Goal: Task Accomplishment & Management: Manage account settings

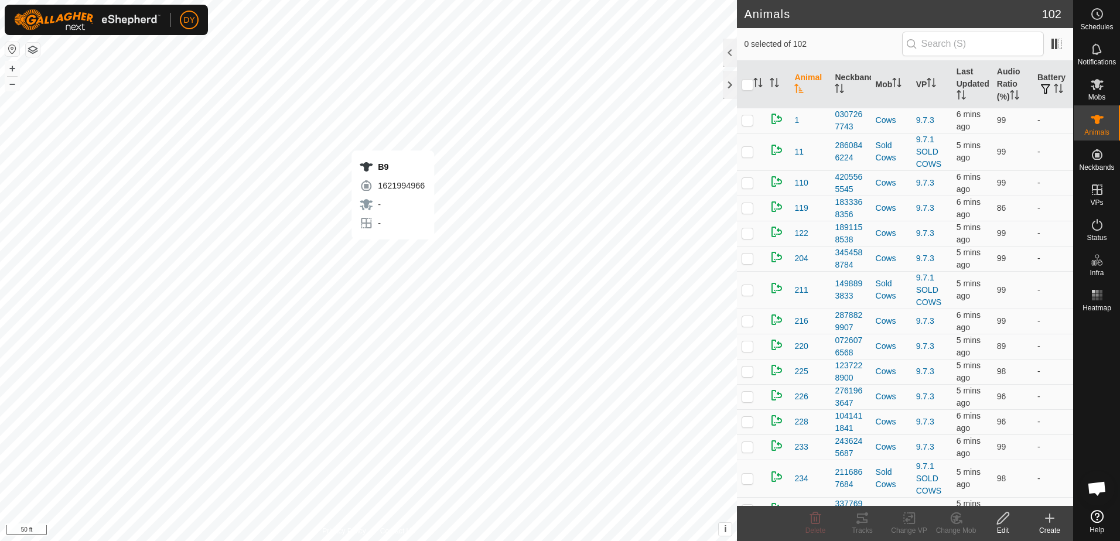
checkbox input "true"
click at [911, 519] on icon at bounding box center [909, 518] width 15 height 14
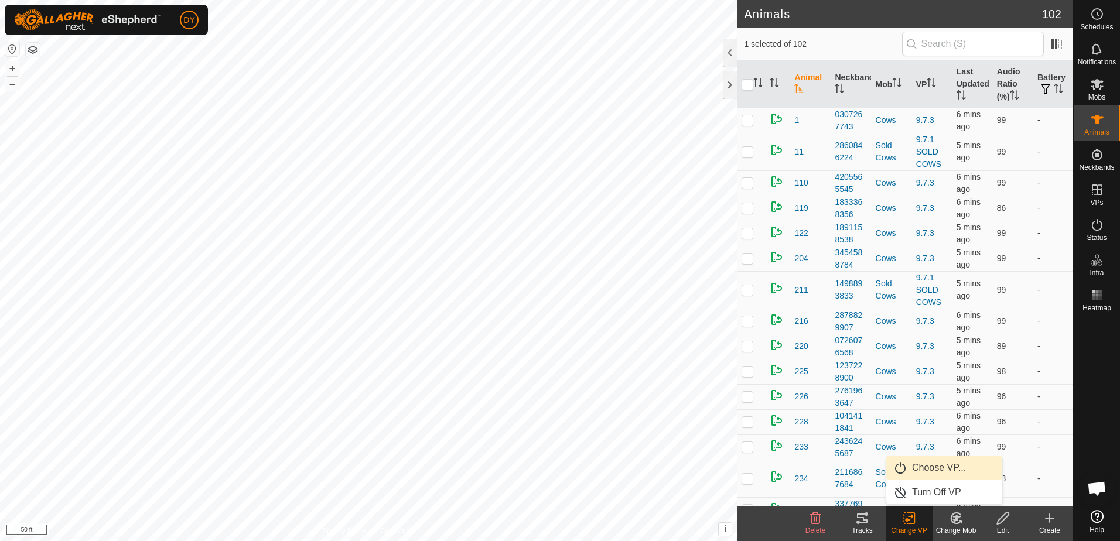
click at [925, 467] on link "Choose VP..." at bounding box center [944, 467] width 116 height 23
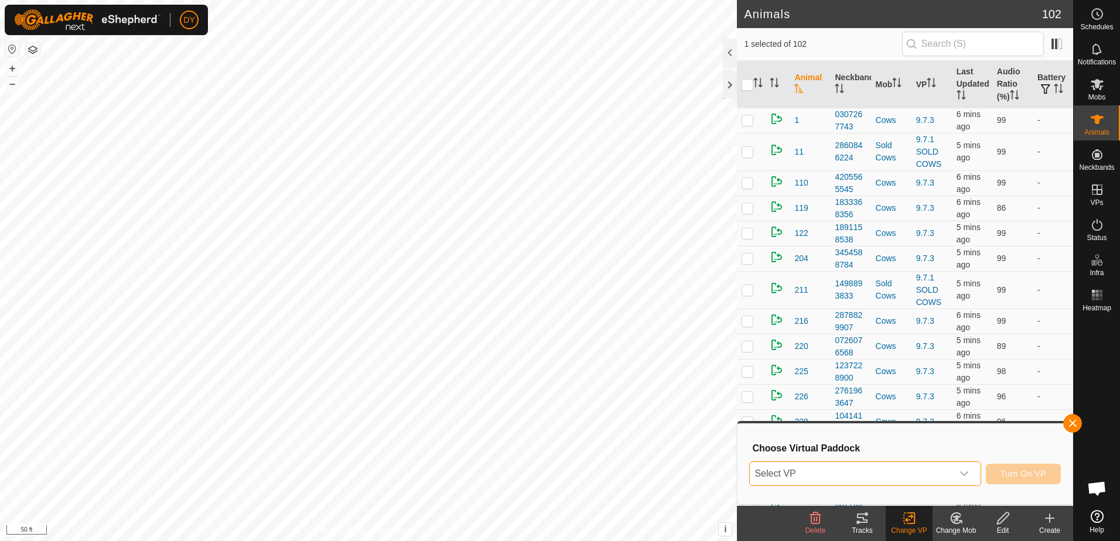
click at [915, 474] on span "Select VP" at bounding box center [851, 473] width 202 height 23
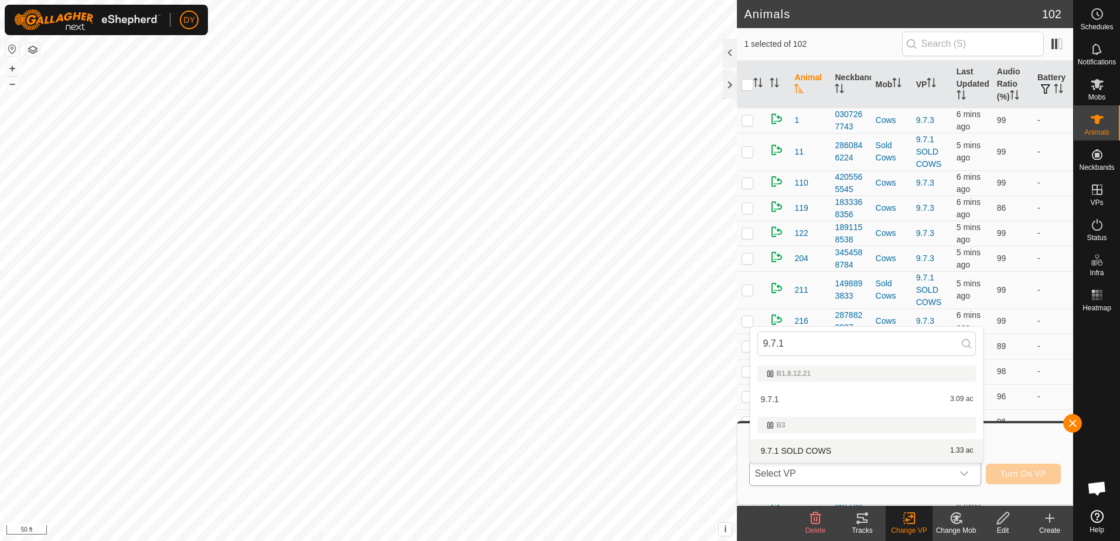
type input "9.7.1"
click at [776, 449] on li "9.7.1 SOLD COWS 1.33 ac" at bounding box center [866, 450] width 232 height 23
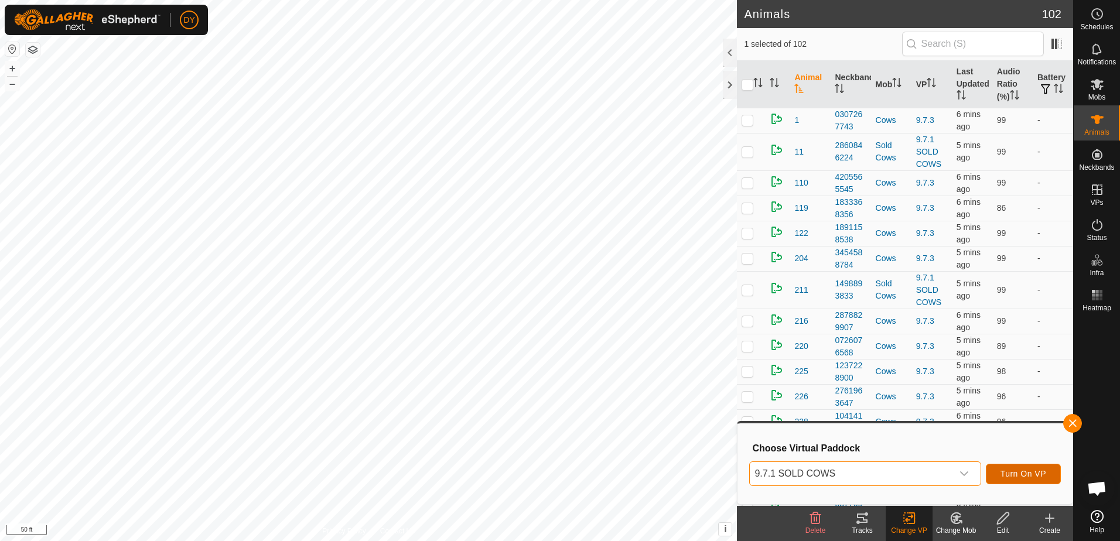
click at [1047, 475] on button "Turn On VP" at bounding box center [1022, 474] width 75 height 20
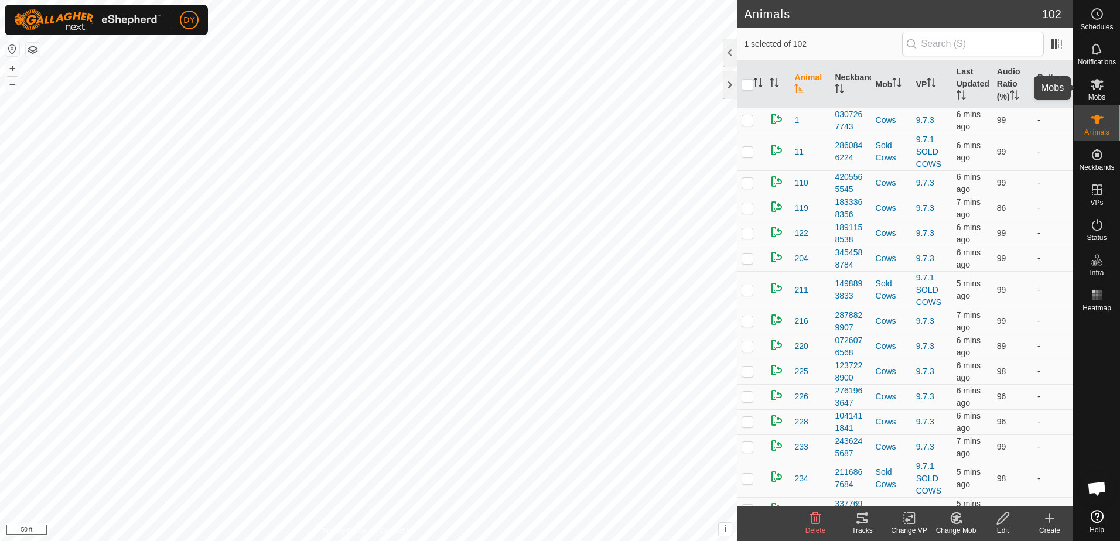
click at [1097, 90] on icon at bounding box center [1097, 84] width 14 height 14
click at [953, 517] on icon at bounding box center [956, 518] width 8 height 6
click at [982, 467] on link "Choose Mob..." at bounding box center [991, 467] width 116 height 23
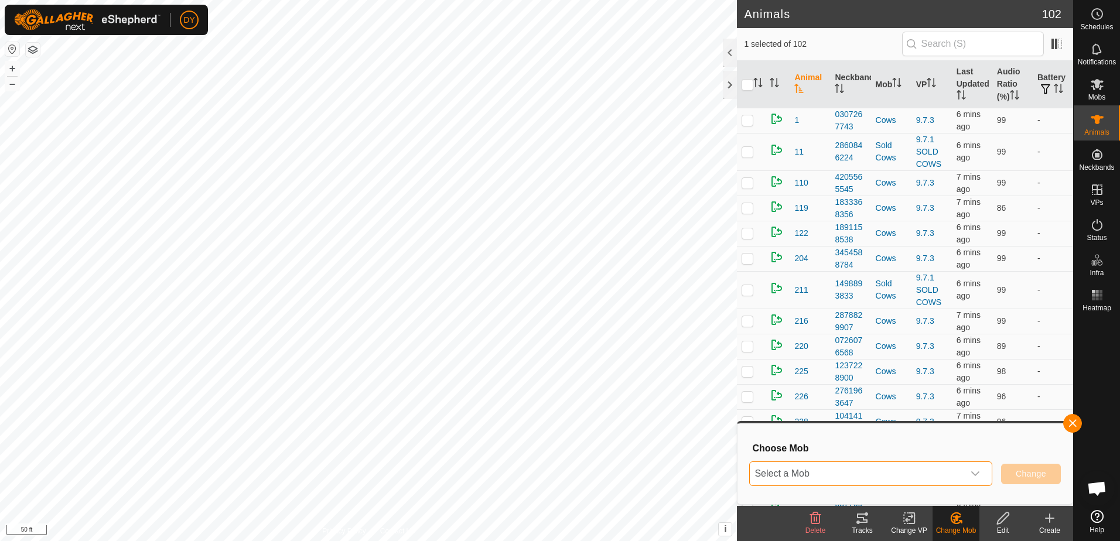
click at [931, 474] on span "Select a Mob" at bounding box center [857, 473] width 214 height 23
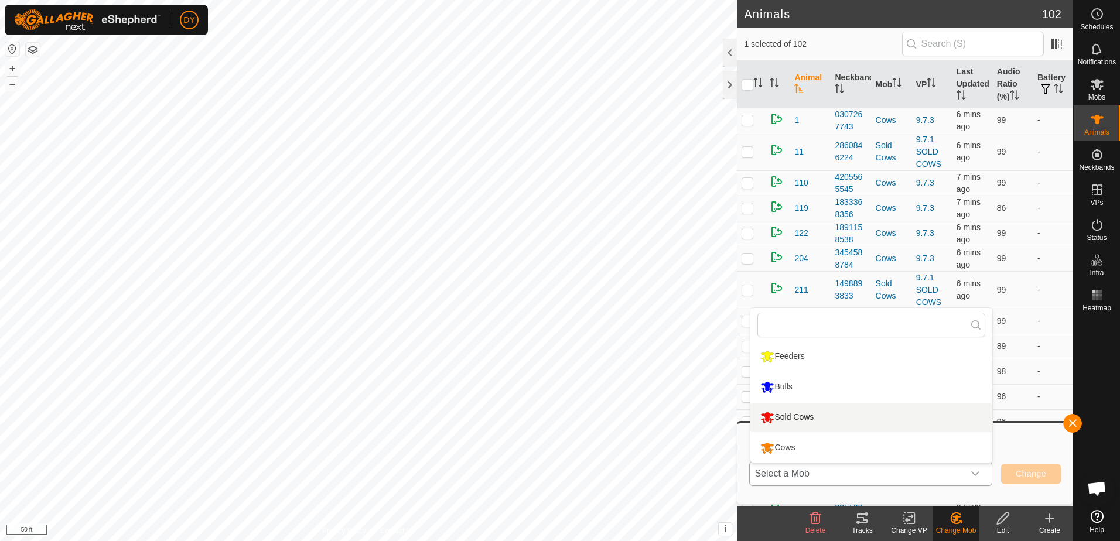
click at [813, 417] on li "Sold Cows" at bounding box center [871, 417] width 242 height 29
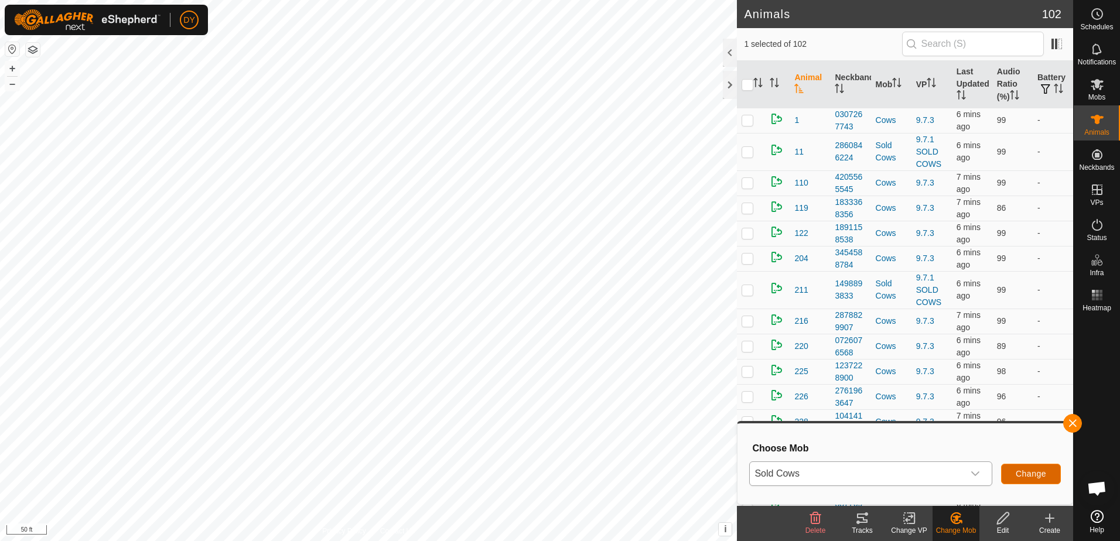
click at [1026, 477] on span "Change" at bounding box center [1030, 473] width 30 height 9
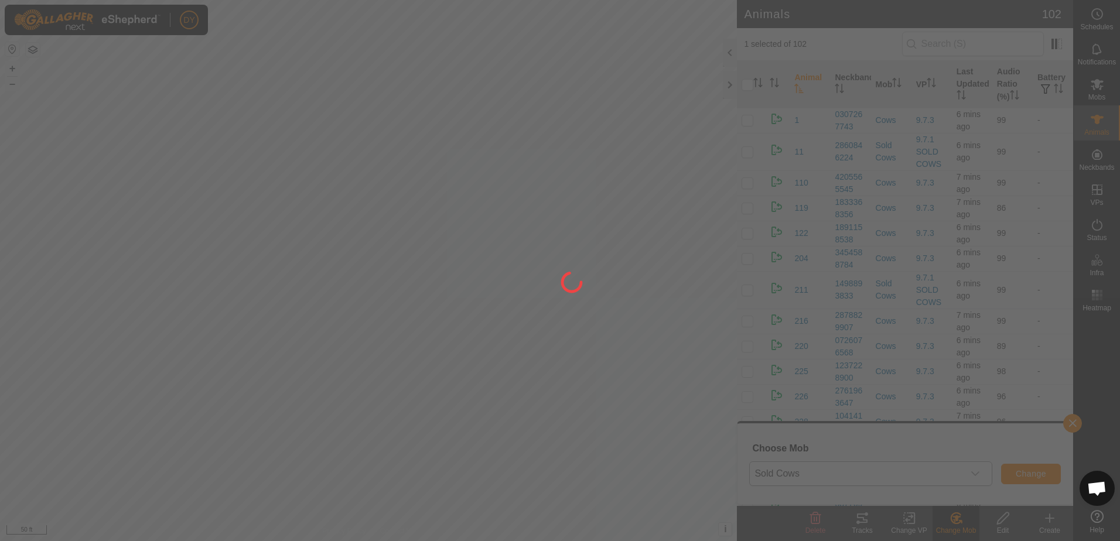
checkbox input "false"
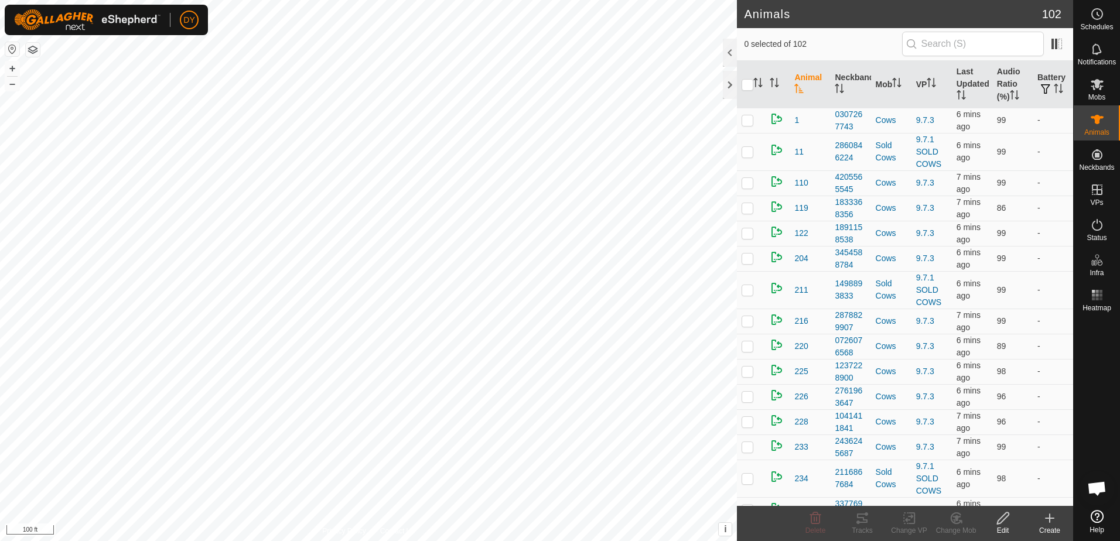
click at [49, 540] on html "DY Schedules Notifications Mobs Animals Neckbands VPs Status Infra Heatmap Help…" at bounding box center [560, 270] width 1120 height 541
click at [958, 42] on input "text" at bounding box center [973, 44] width 142 height 25
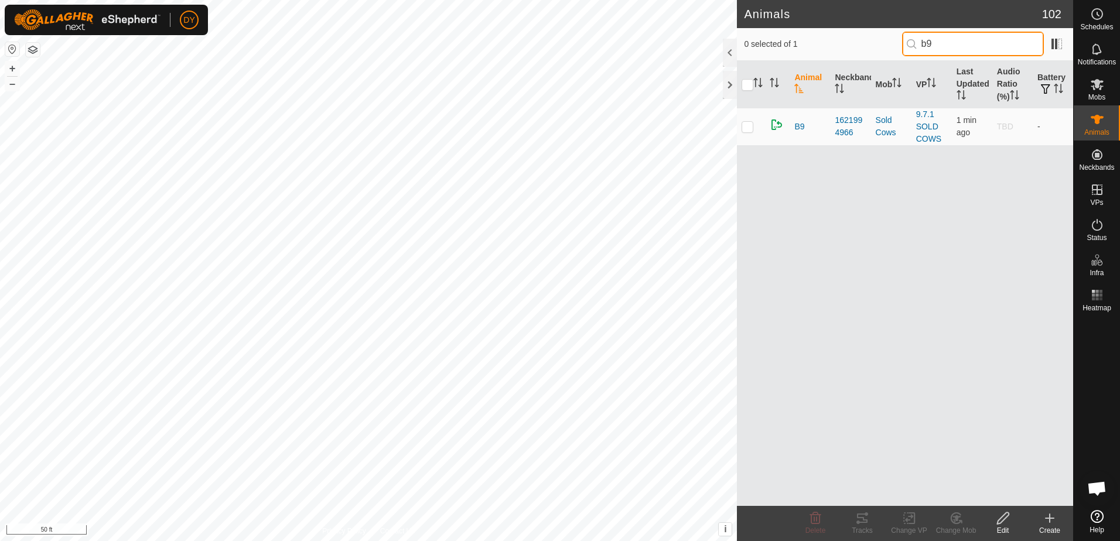
type input "b9"
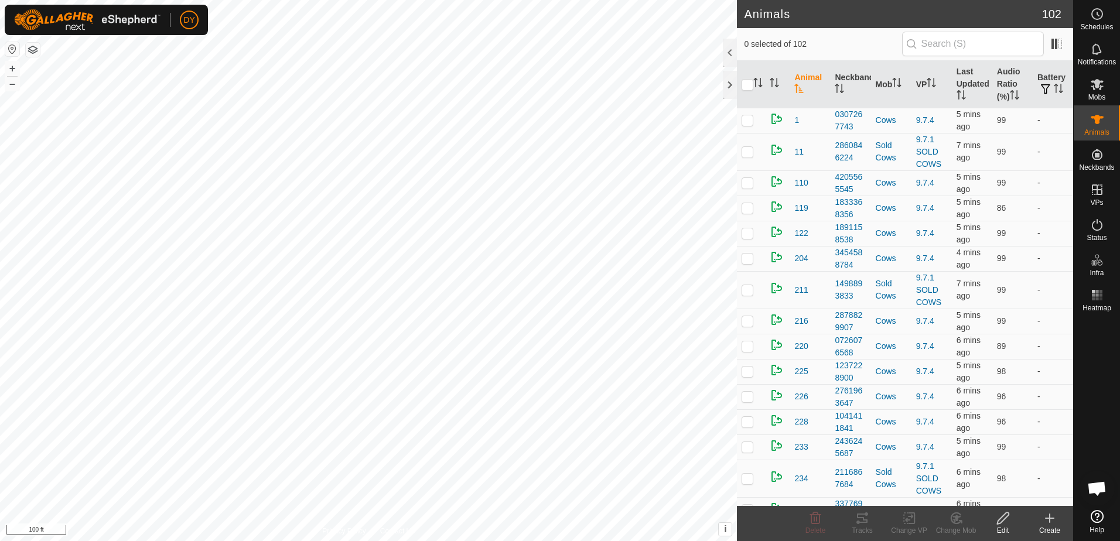
click at [1049, 517] on icon at bounding box center [1049, 518] width 0 height 8
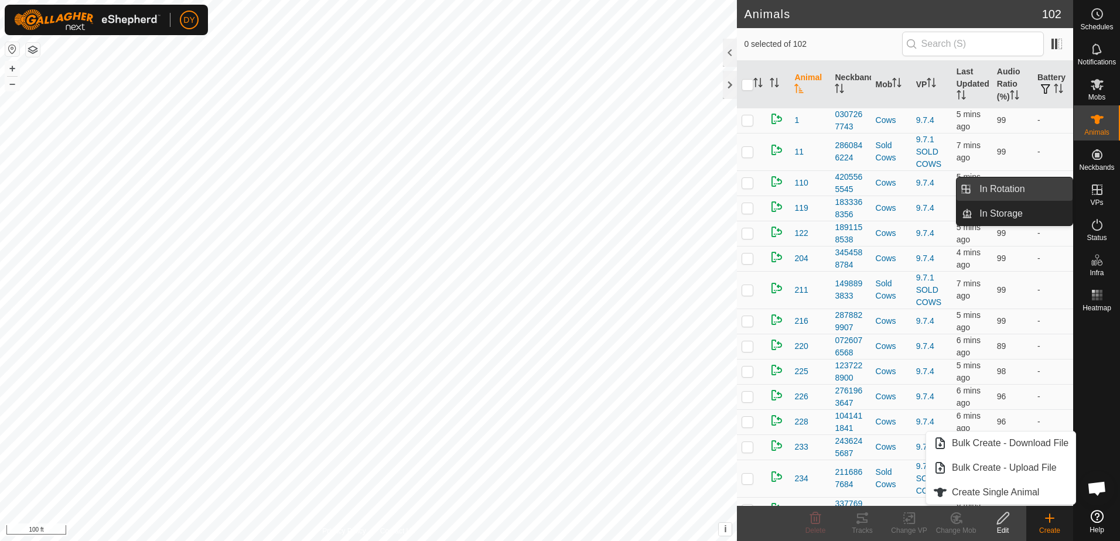
click at [1028, 188] on link "In Rotation" at bounding box center [1022, 188] width 100 height 23
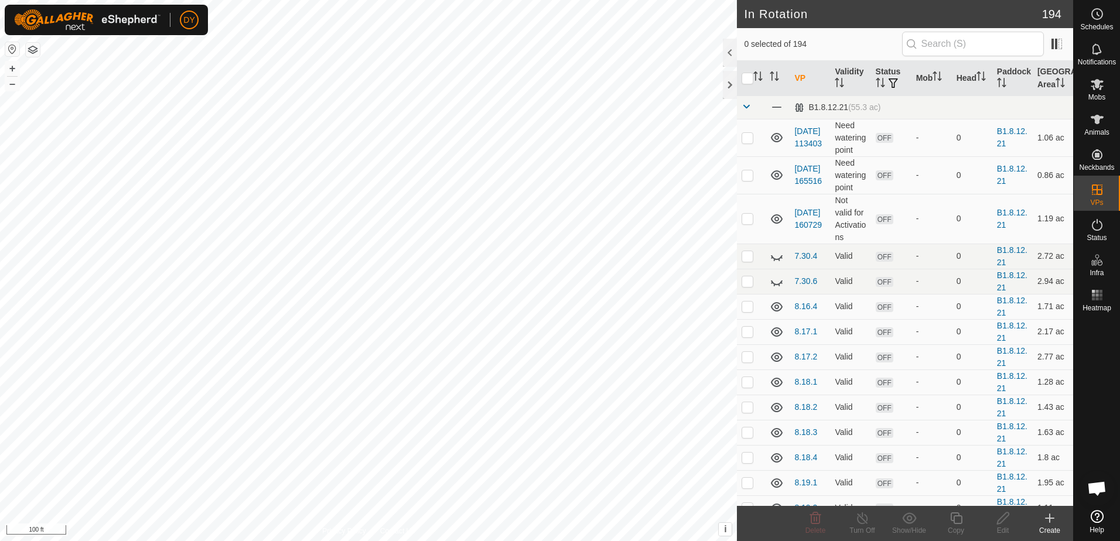
click at [1048, 518] on icon at bounding box center [1049, 518] width 8 height 0
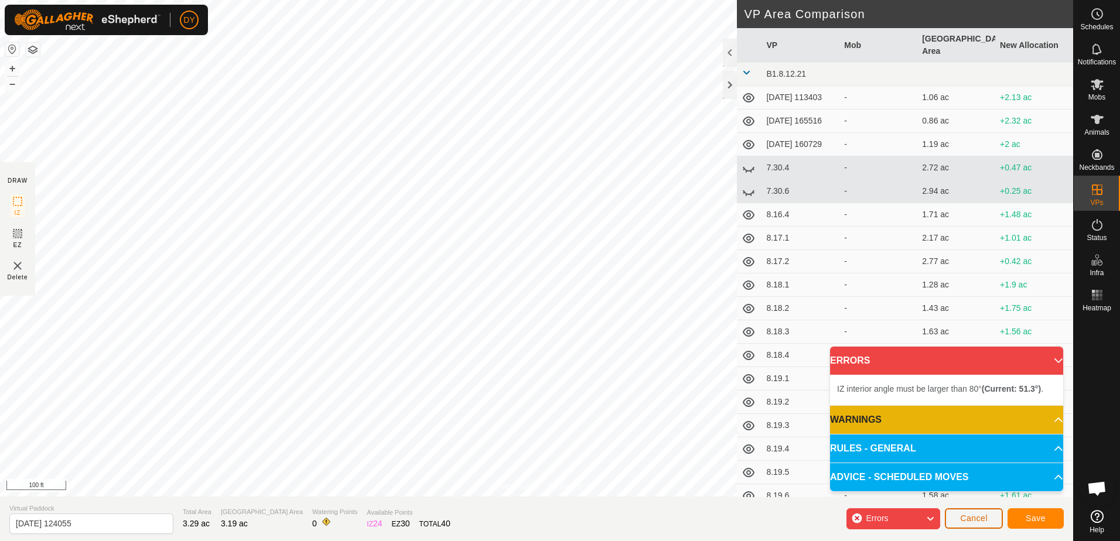
click at [966, 523] on span "Cancel" at bounding box center [974, 518] width 28 height 9
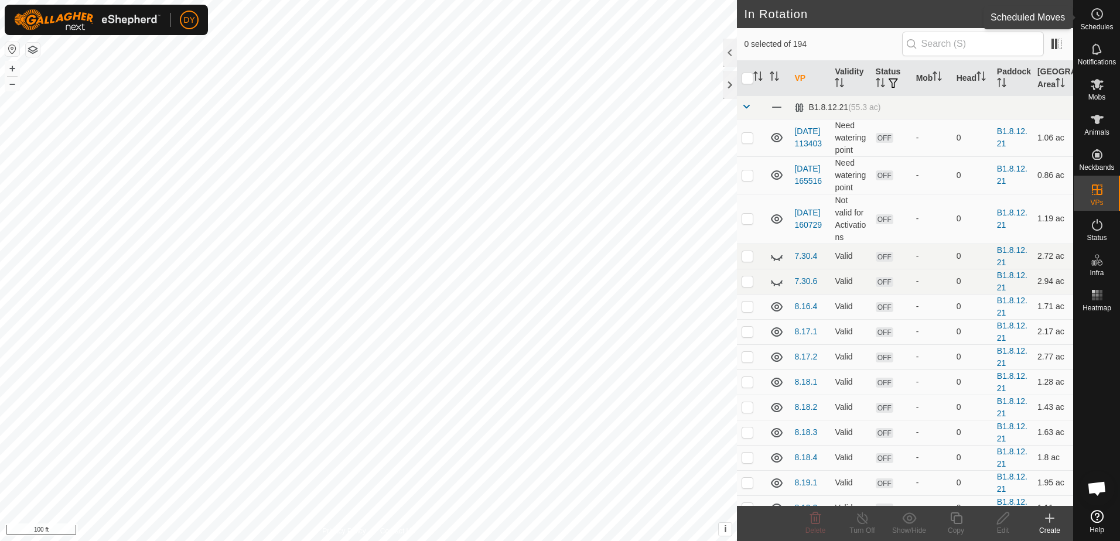
click at [1097, 16] on icon at bounding box center [1097, 14] width 14 height 14
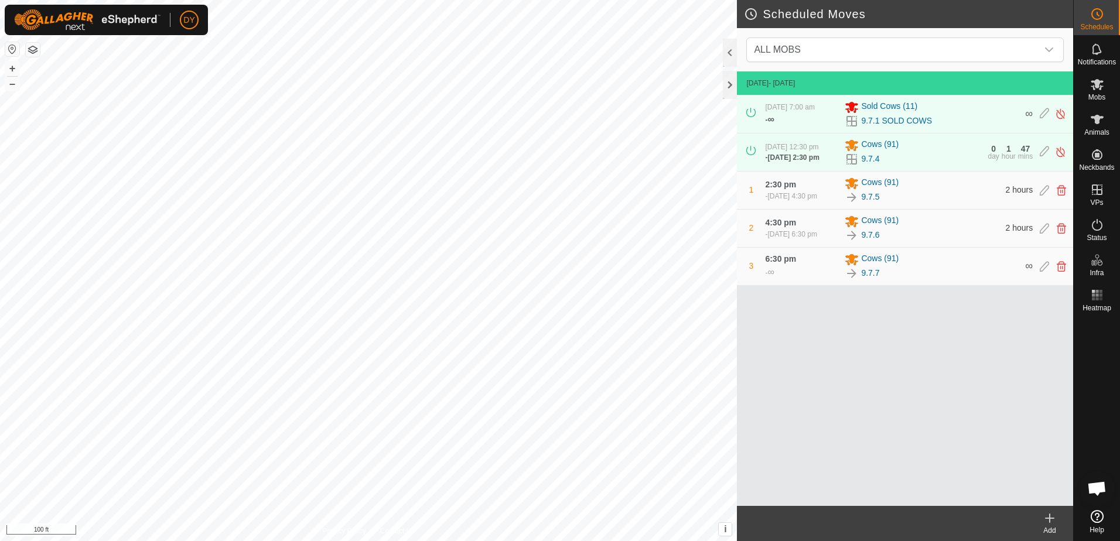
click at [1054, 521] on icon at bounding box center [1049, 518] width 14 height 14
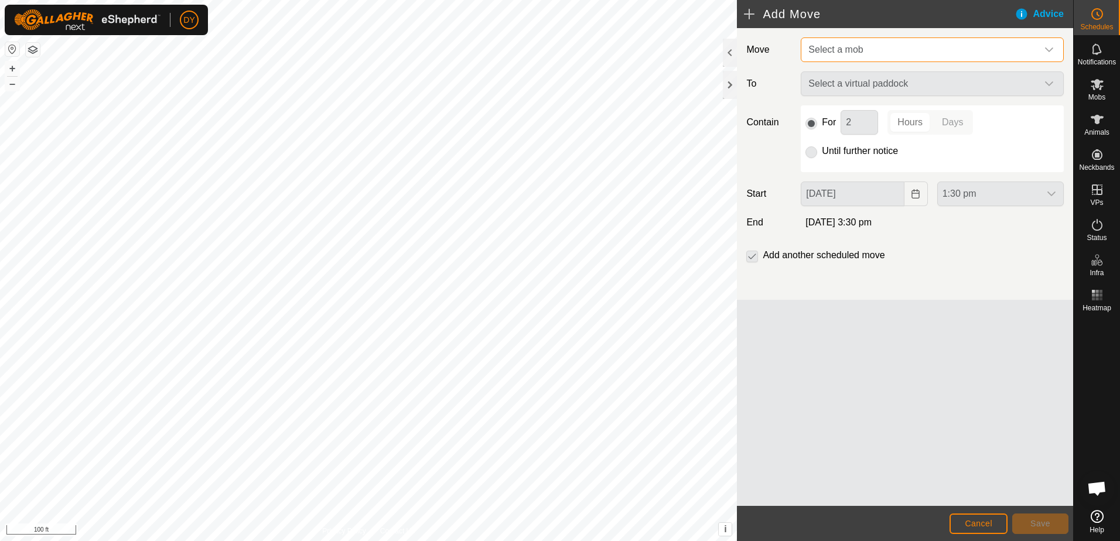
click at [871, 50] on span "Select a mob" at bounding box center [920, 49] width 234 height 23
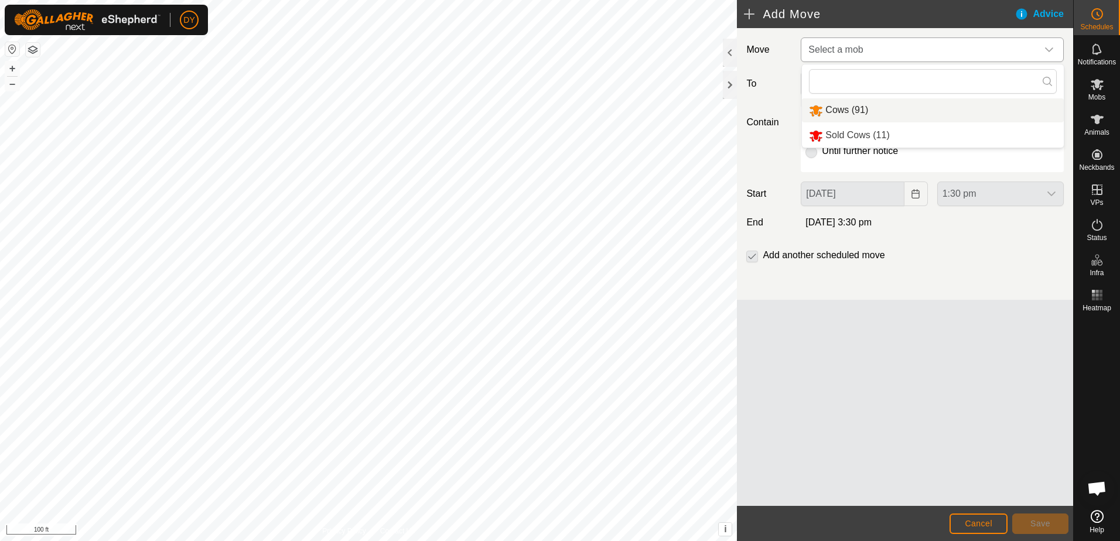
click at [853, 106] on li "Cows (91)" at bounding box center [933, 110] width 262 height 24
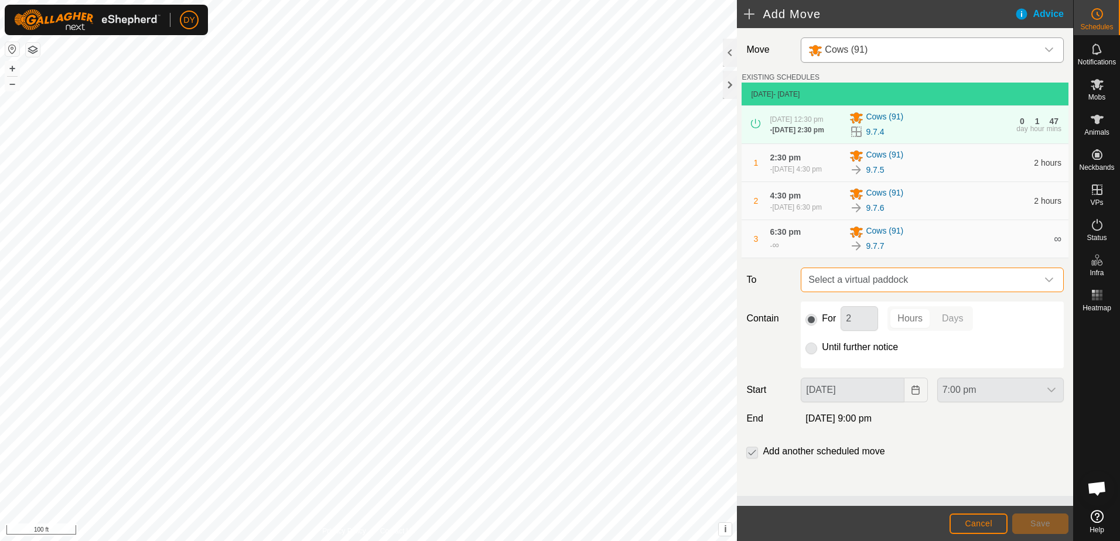
click at [879, 277] on span "Select a virtual paddock" at bounding box center [920, 279] width 234 height 23
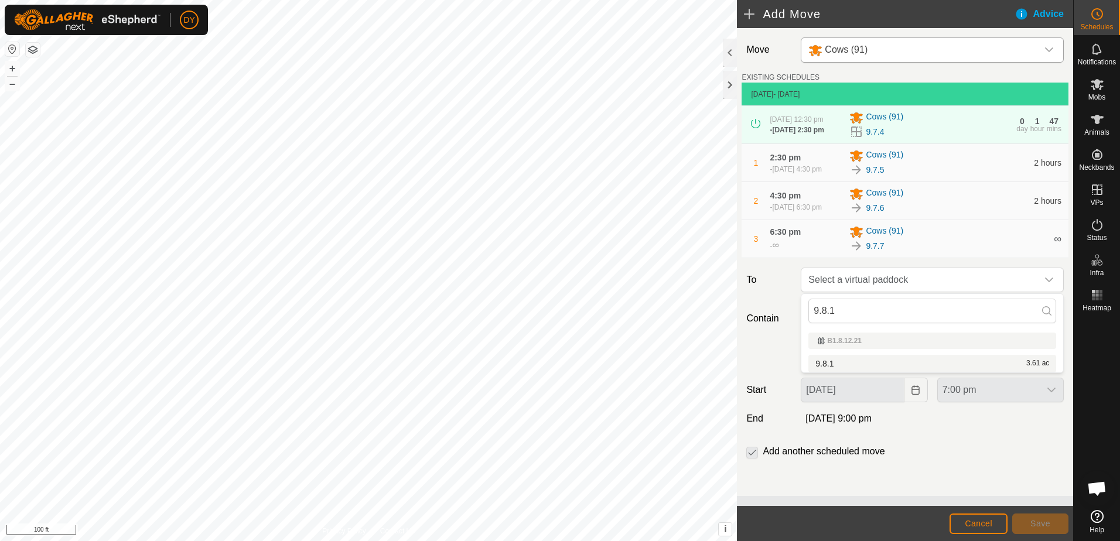
type input "9.8.1"
click at [833, 360] on li "9.8.1 3.61 ac" at bounding box center [932, 364] width 248 height 18
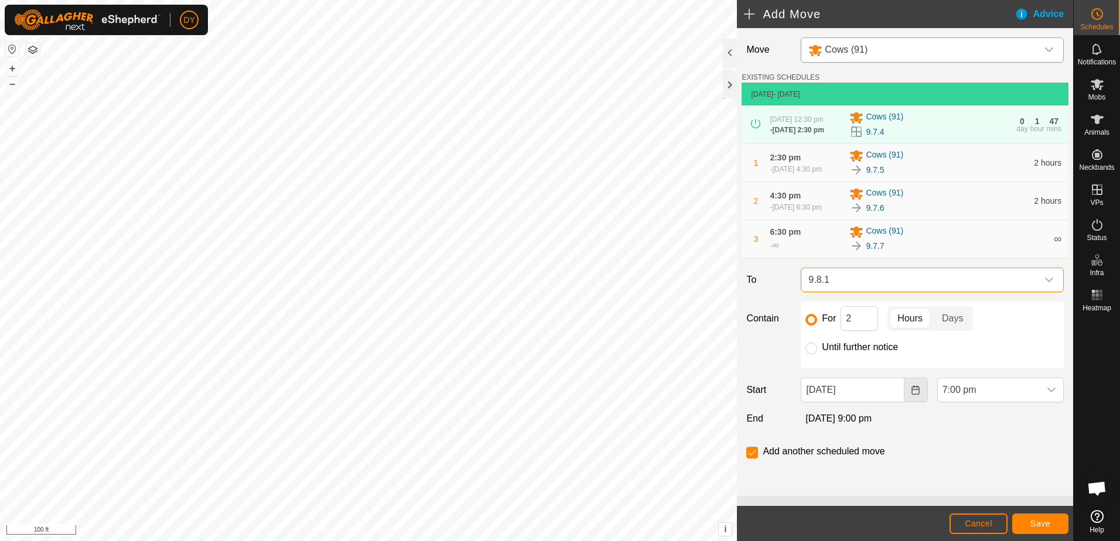
click at [914, 396] on button "Choose Date" at bounding box center [915, 390] width 23 height 25
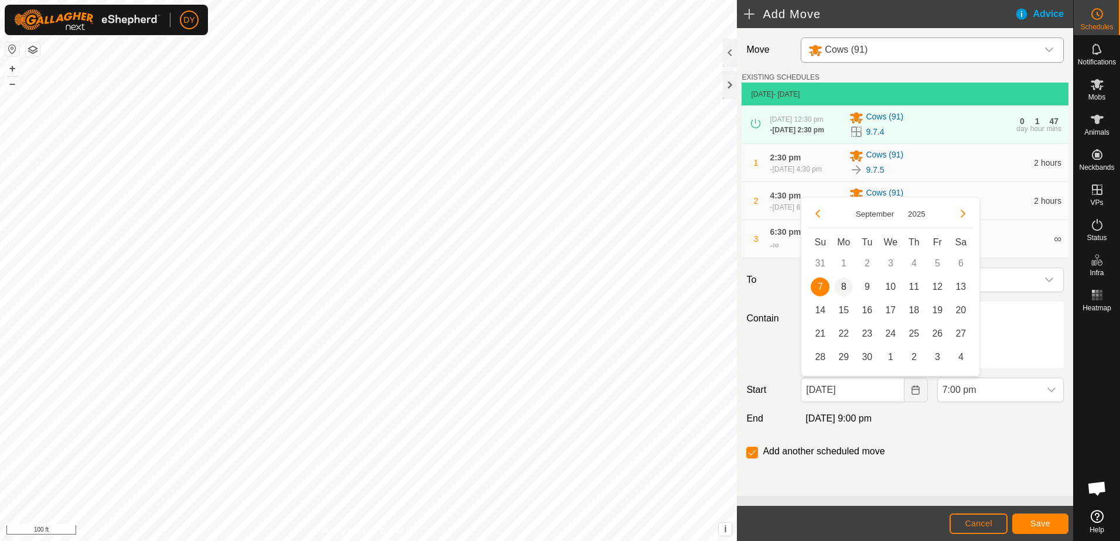
click at [844, 287] on span "8" at bounding box center [843, 287] width 19 height 19
type input "08 Sep, 2025"
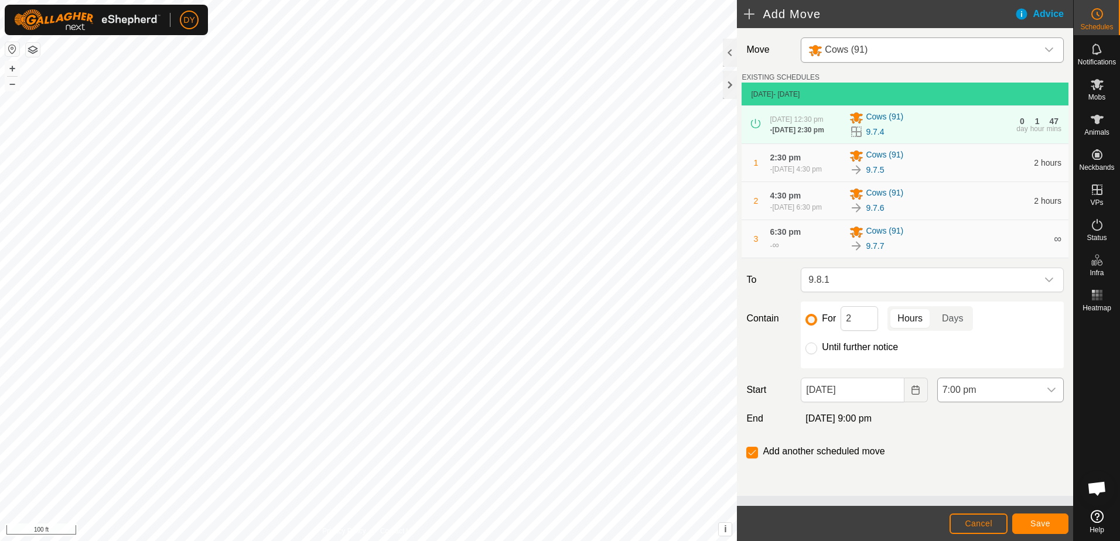
click at [1051, 390] on icon "dropdown trigger" at bounding box center [1050, 389] width 9 height 9
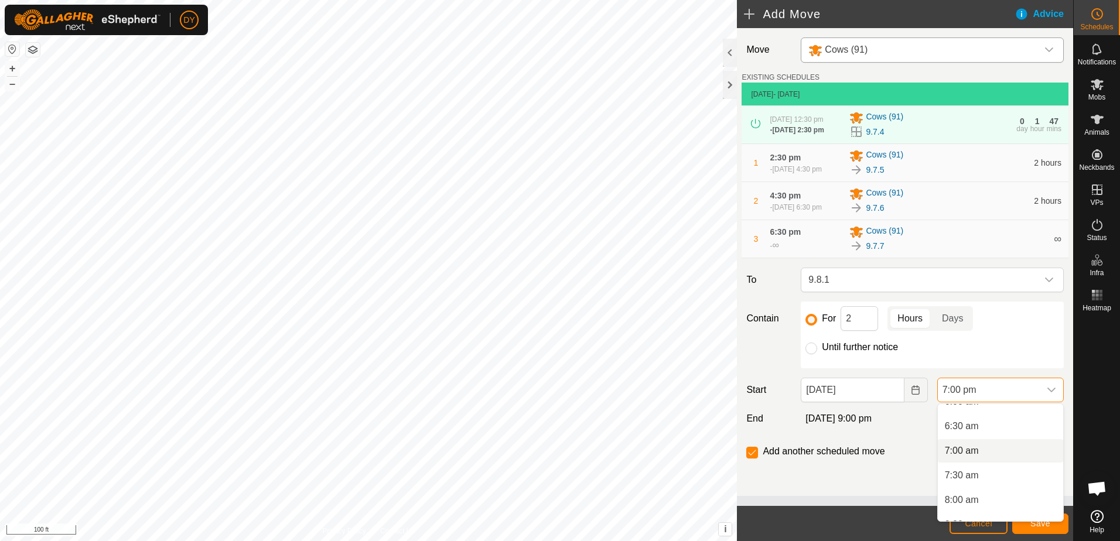
scroll to position [251, 0]
click at [976, 484] on li "6:30 am" at bounding box center [999, 484] width 125 height 23
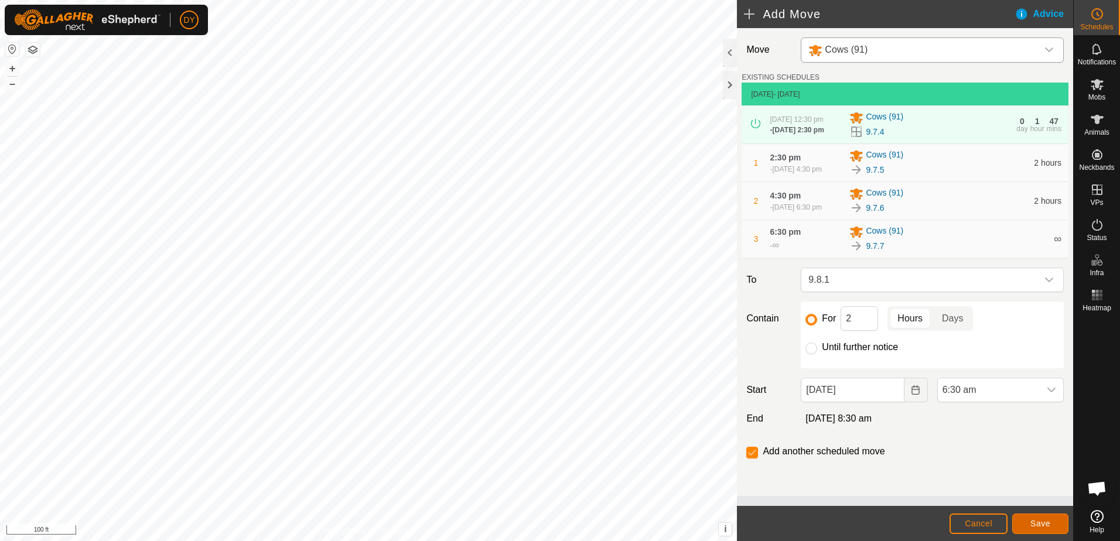
click at [1035, 526] on span "Save" at bounding box center [1040, 523] width 20 height 9
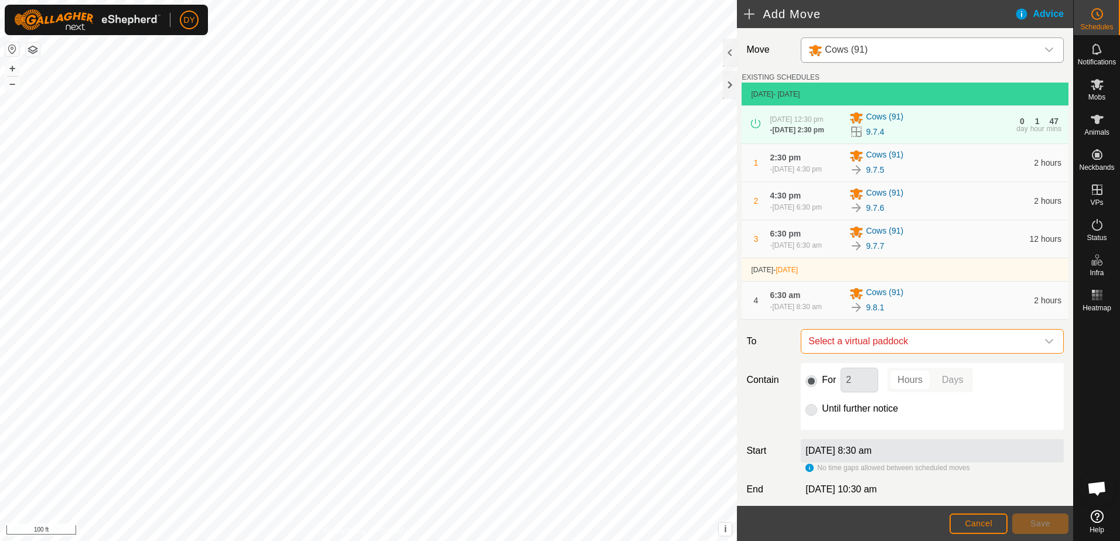
click at [890, 347] on span "Select a virtual paddock" at bounding box center [920, 341] width 234 height 23
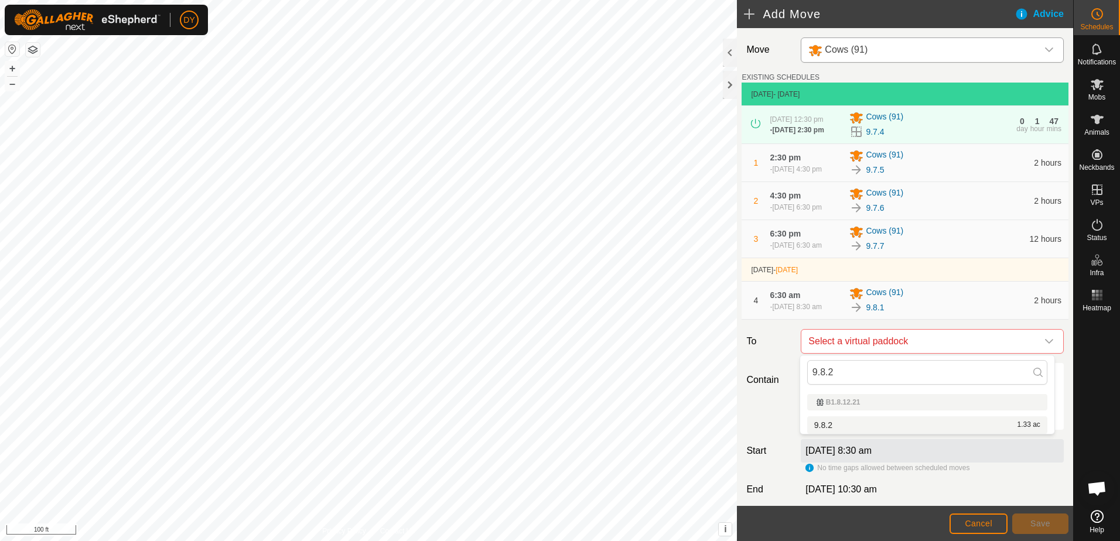
type input "9.8.2"
click at [816, 422] on li "9.8.2 1.33 ac" at bounding box center [927, 425] width 240 height 18
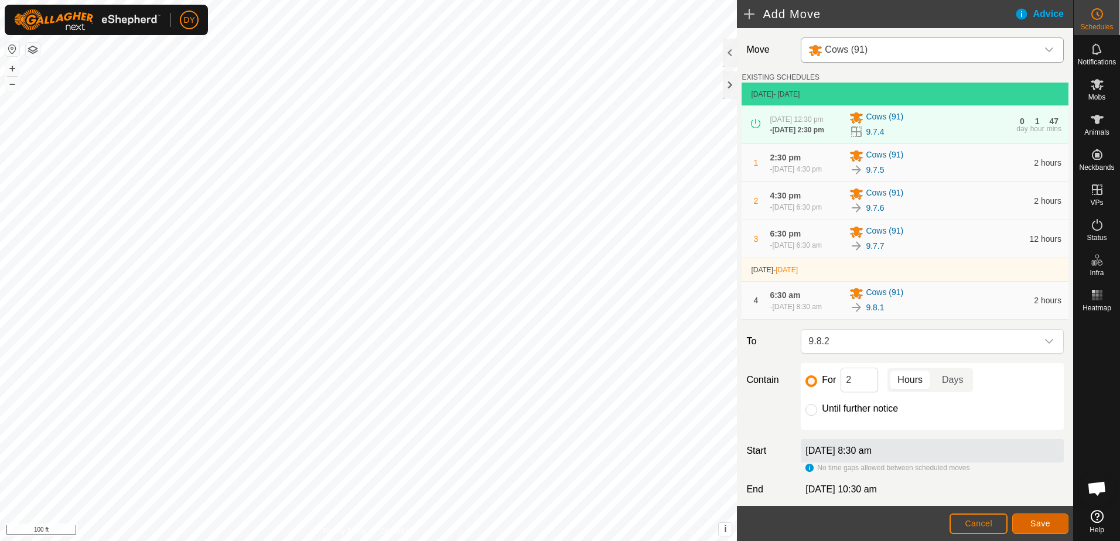
click at [1038, 522] on span "Save" at bounding box center [1040, 523] width 20 height 9
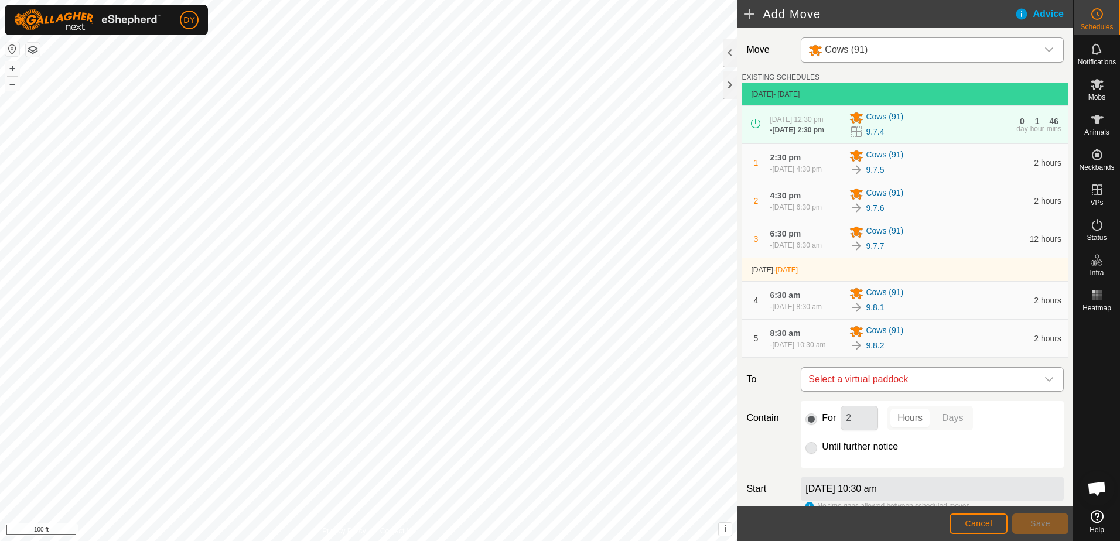
click at [898, 388] on span "Select a virtual paddock" at bounding box center [920, 379] width 234 height 23
type input "9.8.3"
click at [824, 466] on li "9.8.3 1.48 ac" at bounding box center [927, 469] width 240 height 18
click at [1035, 529] on button "Save" at bounding box center [1040, 524] width 56 height 20
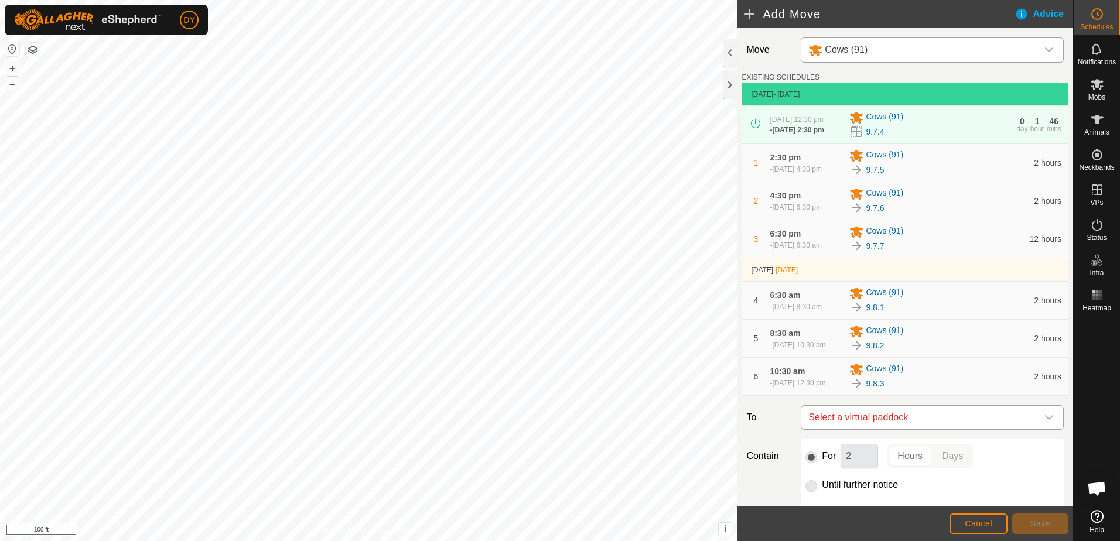
click at [835, 426] on span "Select a virtual paddock" at bounding box center [920, 417] width 234 height 23
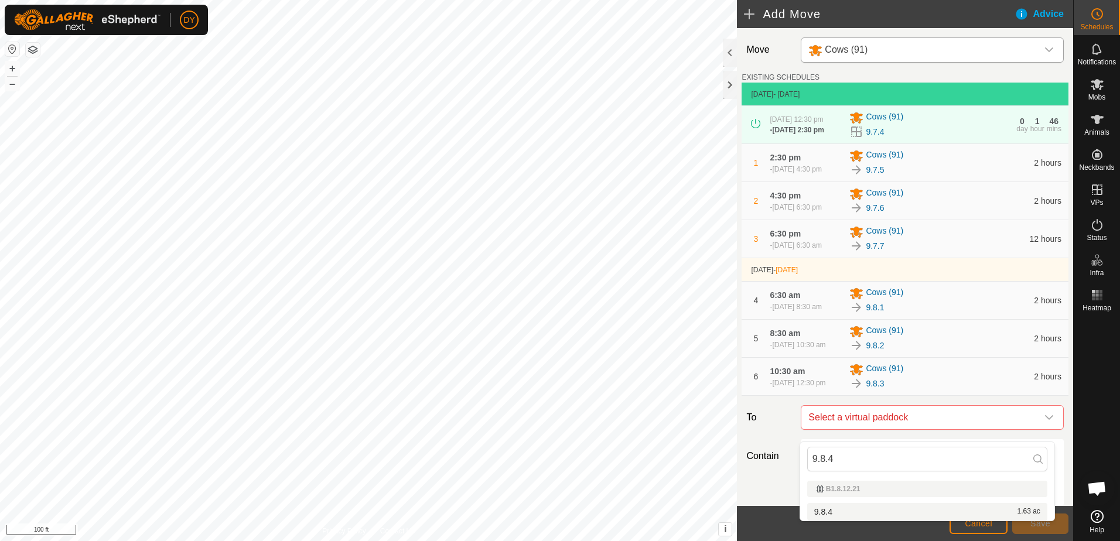
type input "9.8.4"
click at [840, 511] on li "9.8.4 1.63 ac" at bounding box center [927, 512] width 240 height 18
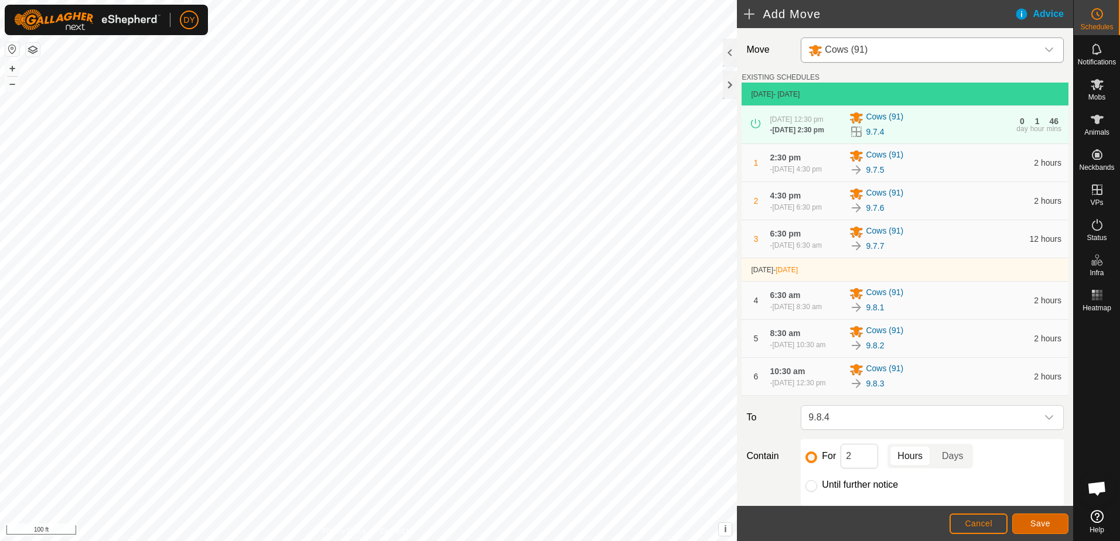
click at [1031, 526] on span "Save" at bounding box center [1040, 523] width 20 height 9
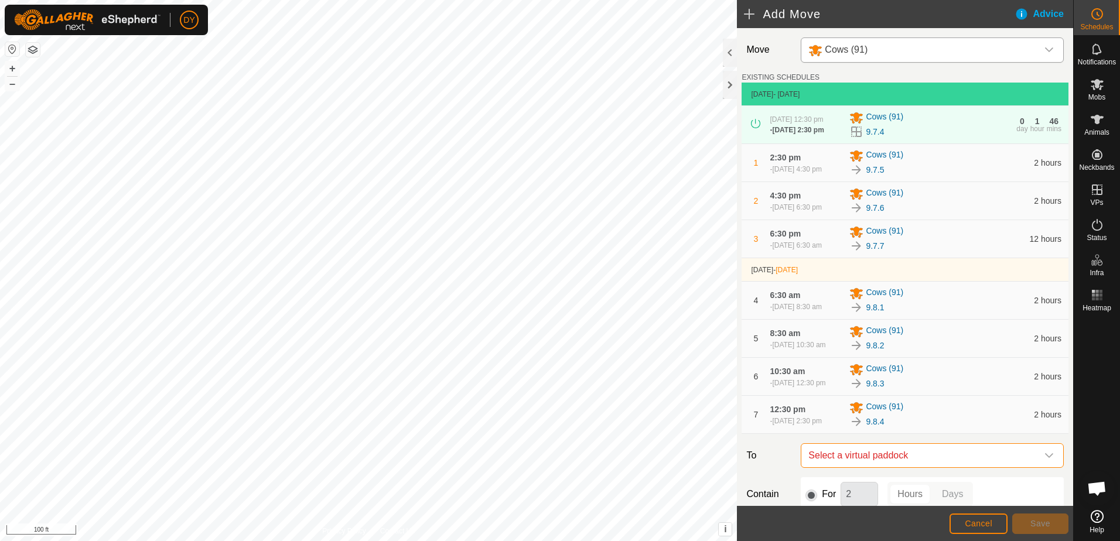
click at [871, 467] on span "Select a virtual paddock" at bounding box center [920, 455] width 234 height 23
type input "9.8.5"
click at [826, 443] on li "9.8.5 1.75 ac" at bounding box center [927, 446] width 240 height 18
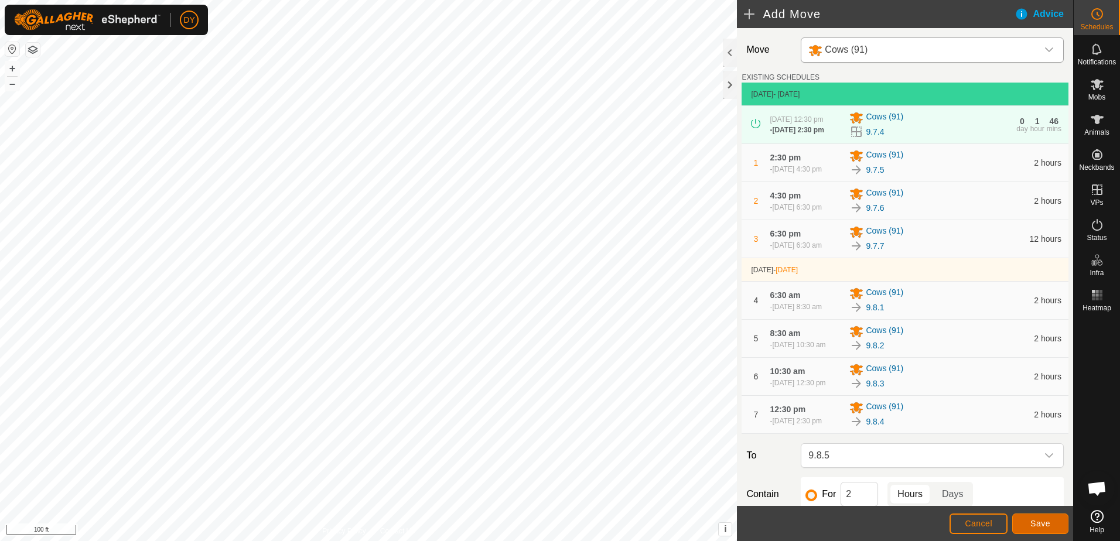
click at [1033, 521] on span "Save" at bounding box center [1040, 523] width 20 height 9
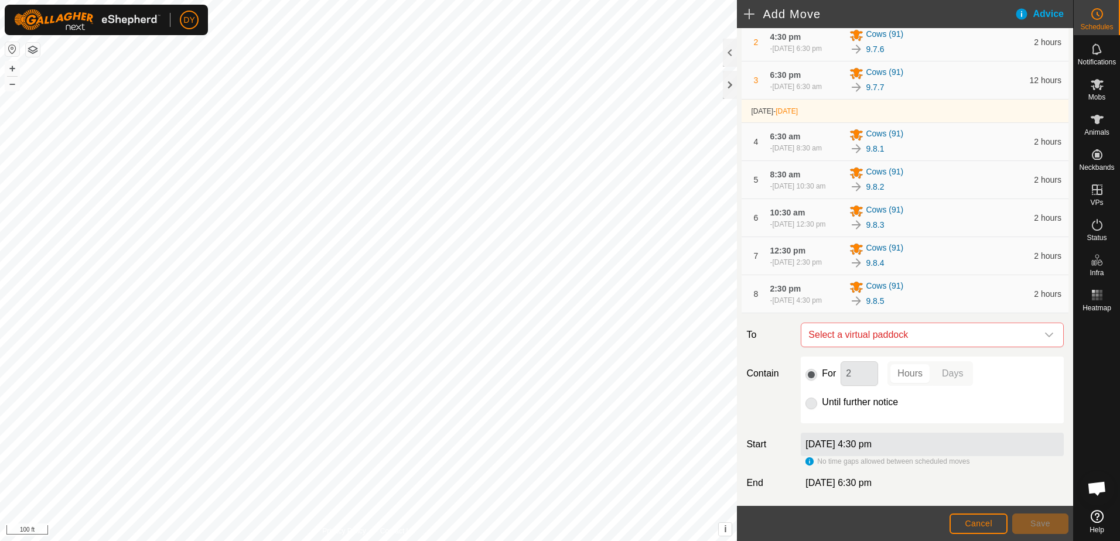
scroll to position [176, 0]
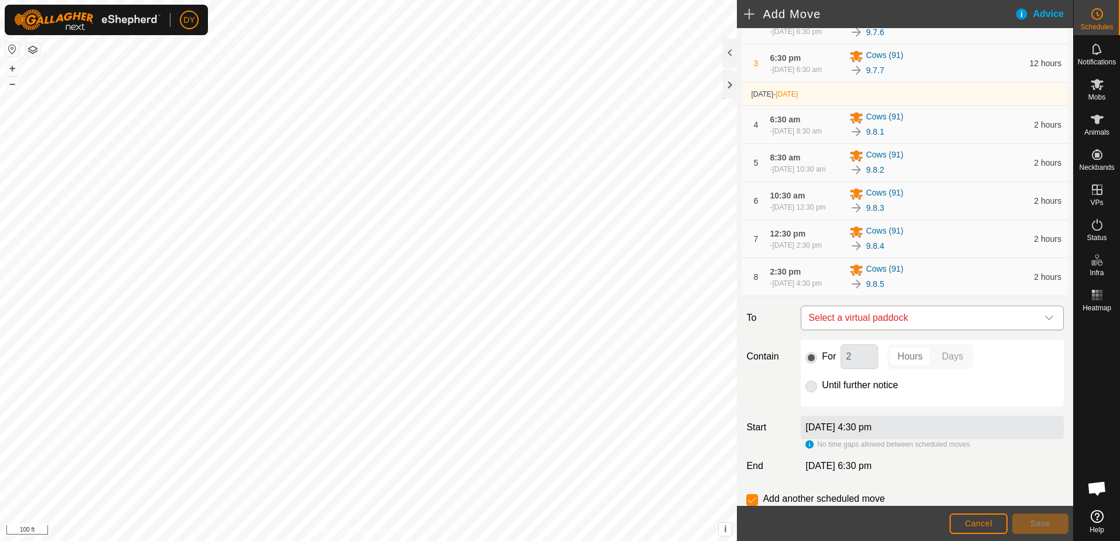
click at [874, 328] on span "Select a virtual paddock" at bounding box center [920, 317] width 234 height 23
type input "9.8.6"
click at [837, 409] on li "9.8.6 1.88 ac" at bounding box center [927, 412] width 240 height 18
click at [1035, 526] on span "Save" at bounding box center [1040, 523] width 20 height 9
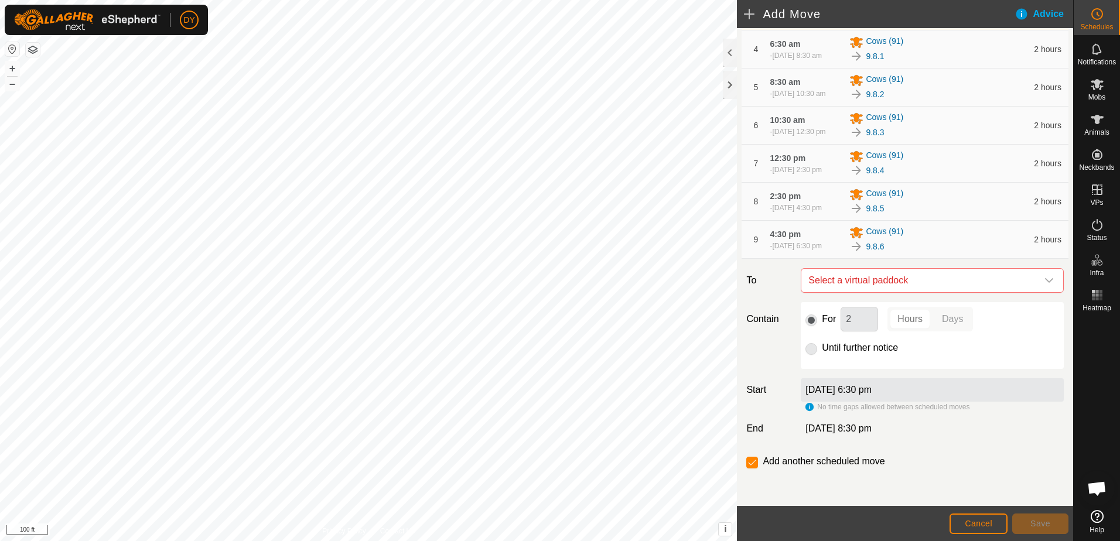
scroll to position [262, 0]
click at [861, 279] on span "Select a virtual paddock" at bounding box center [920, 280] width 234 height 23
type input "9.8.7"
click at [842, 360] on li "9.8.7 2.05 ac" at bounding box center [927, 364] width 240 height 18
click at [809, 349] on input "Until further notice" at bounding box center [811, 349] width 12 height 12
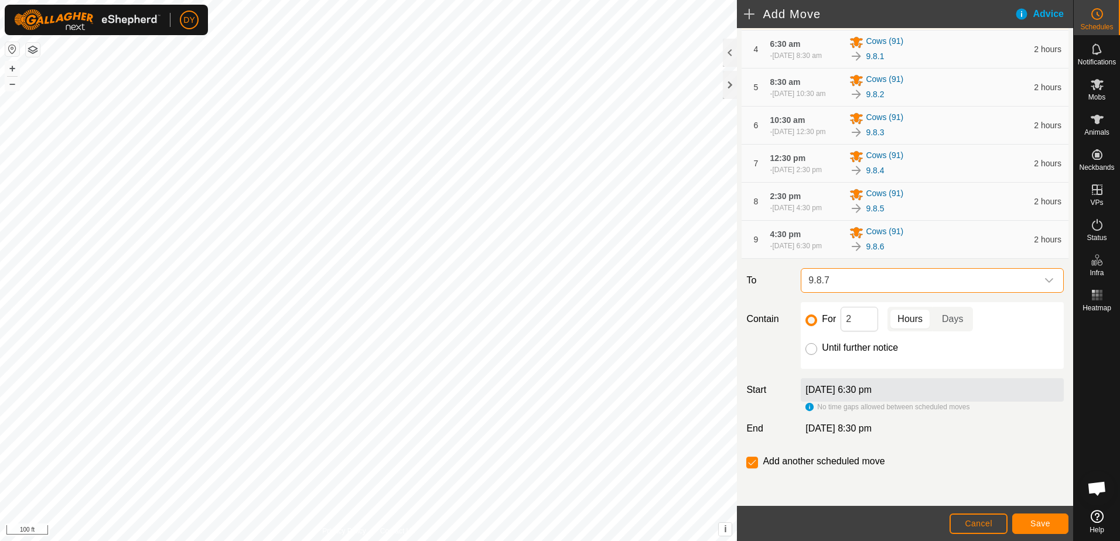
radio input "true"
checkbox input "false"
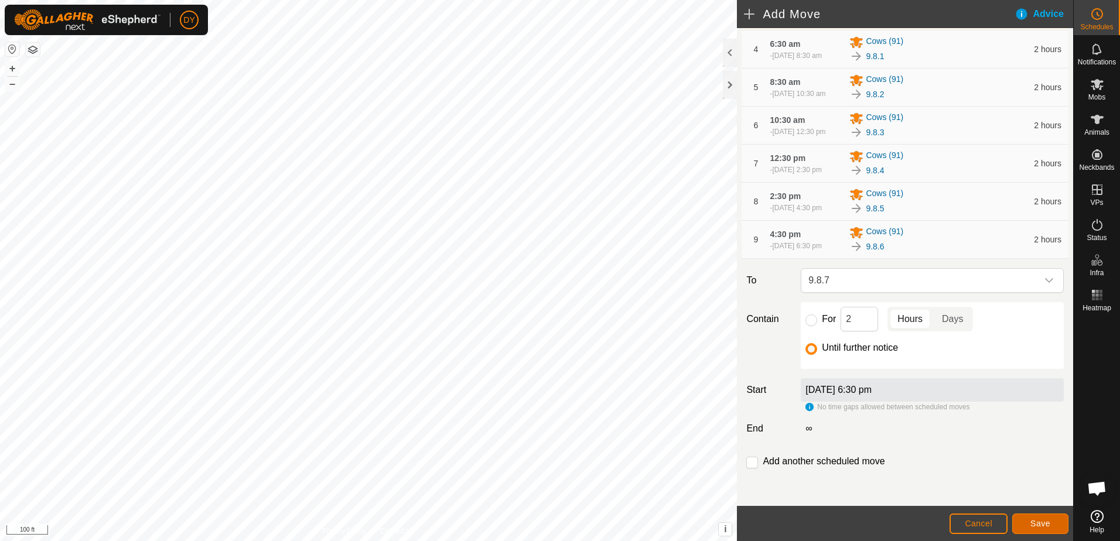
click at [1036, 525] on span "Save" at bounding box center [1040, 523] width 20 height 9
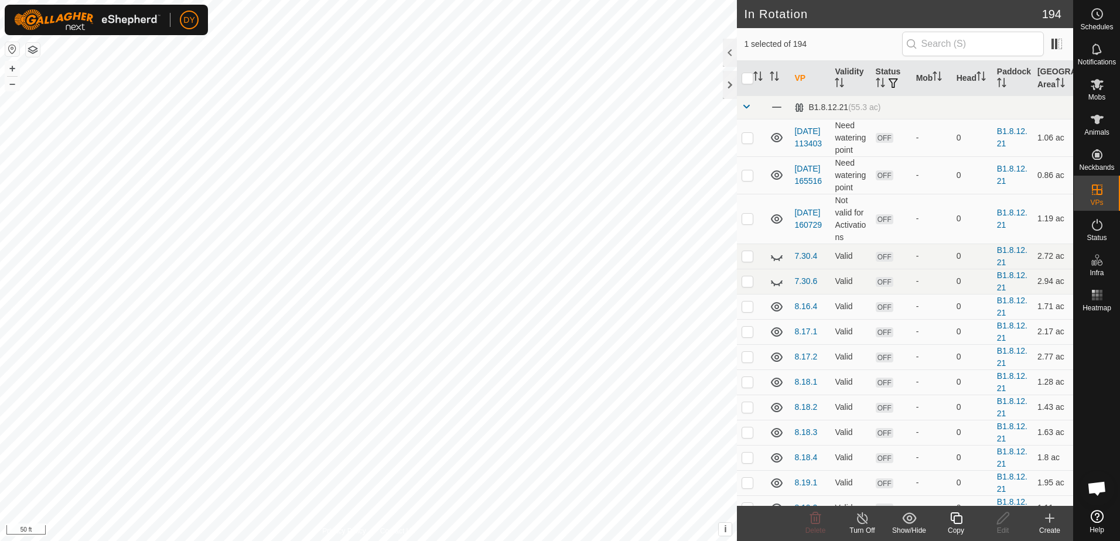
click at [956, 518] on icon at bounding box center [956, 518] width 15 height 14
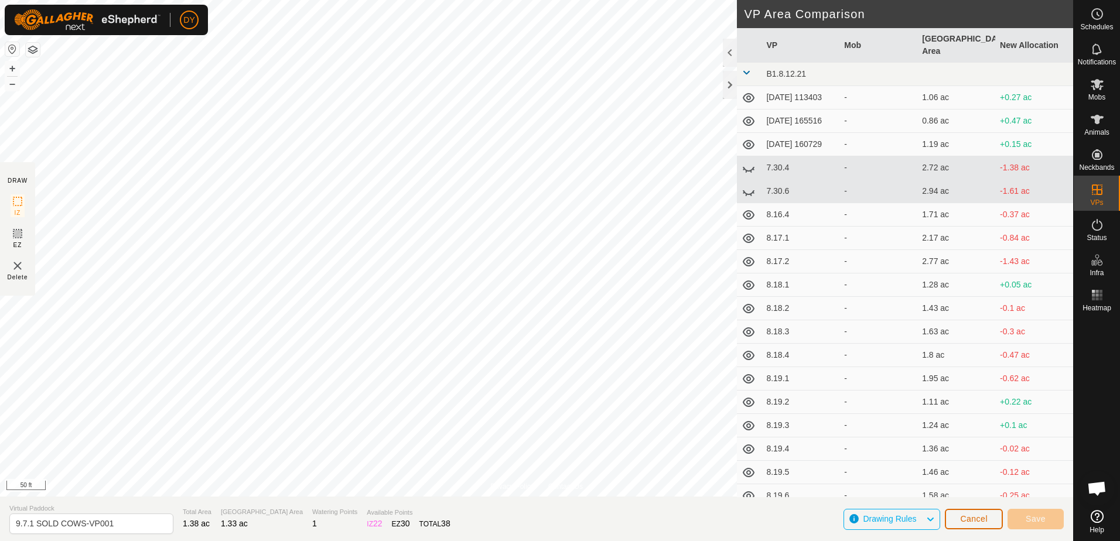
click at [987, 522] on span "Cancel" at bounding box center [974, 518] width 28 height 9
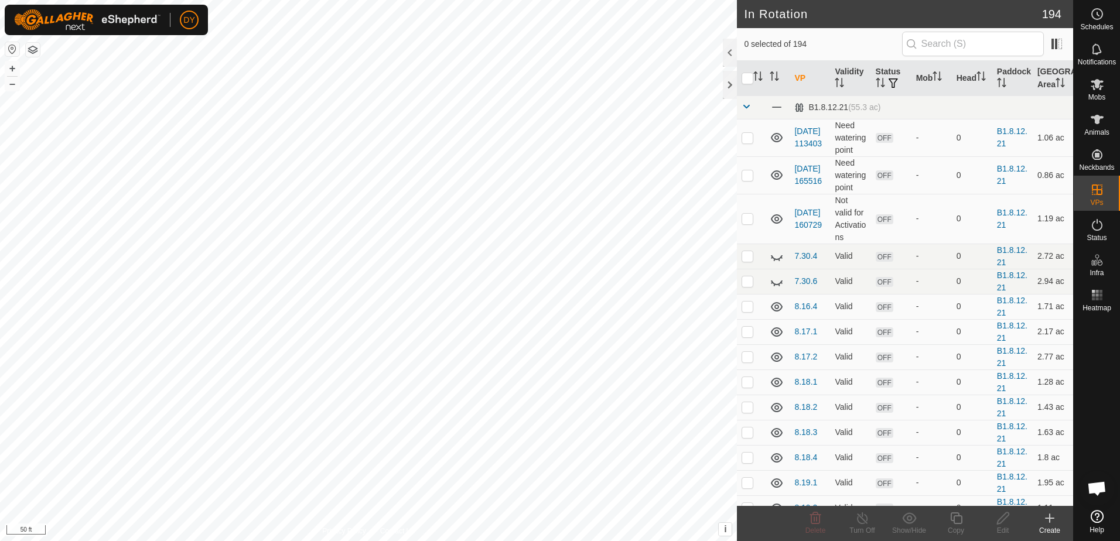
click at [1050, 522] on icon at bounding box center [1049, 518] width 14 height 14
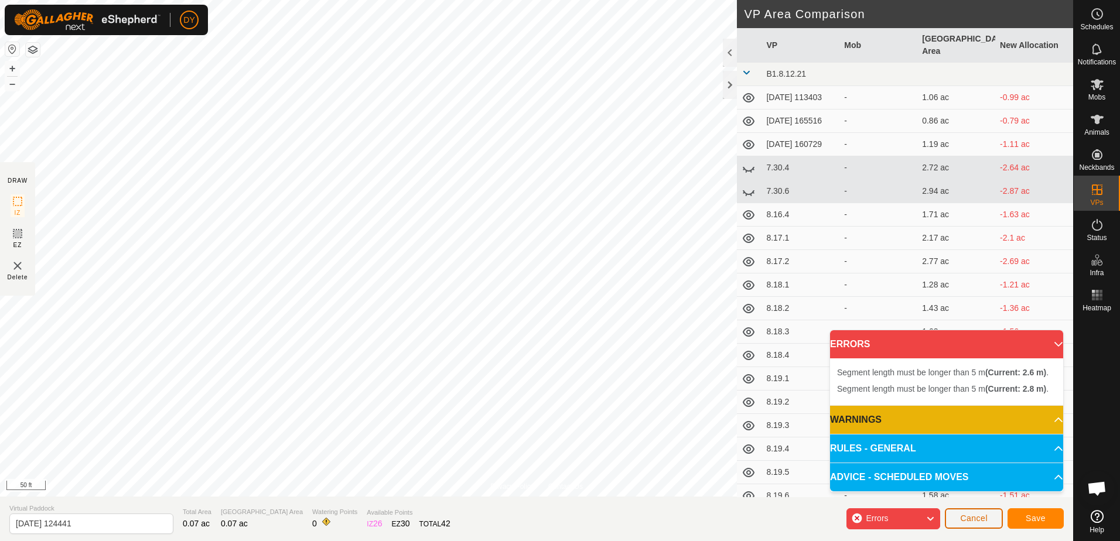
click at [991, 523] on button "Cancel" at bounding box center [973, 518] width 58 height 20
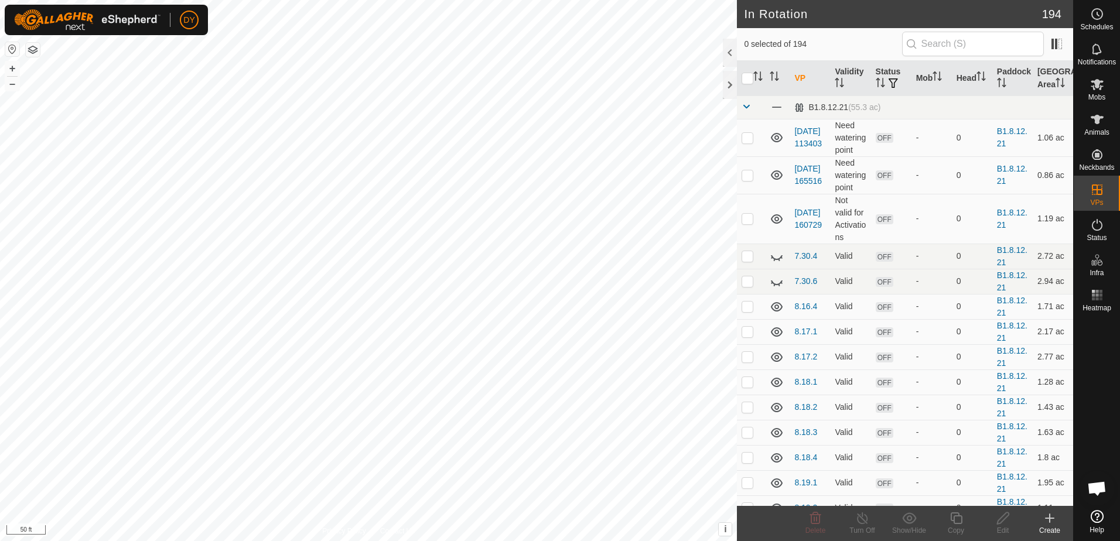
checkbox input "true"
click at [957, 518] on icon at bounding box center [956, 518] width 15 height 14
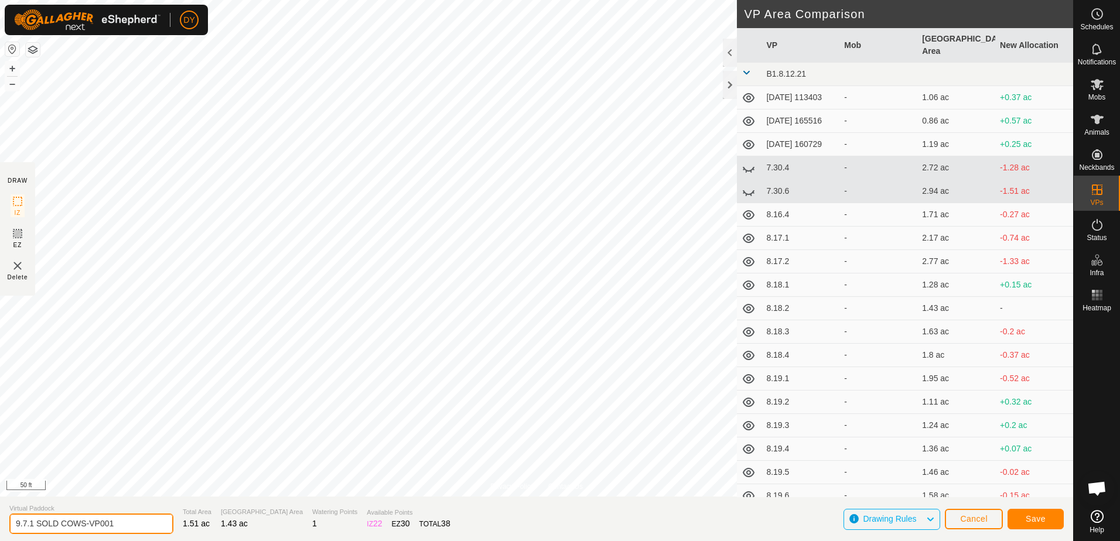
drag, startPoint x: 75, startPoint y: 525, endPoint x: 35, endPoint y: 518, distance: 40.9
click at [32, 521] on input "9.7.1 SOLD COWS-VP001" at bounding box center [91, 524] width 164 height 20
type input "9.7.2 sold cows"
click at [1042, 525] on button "Save" at bounding box center [1035, 519] width 56 height 20
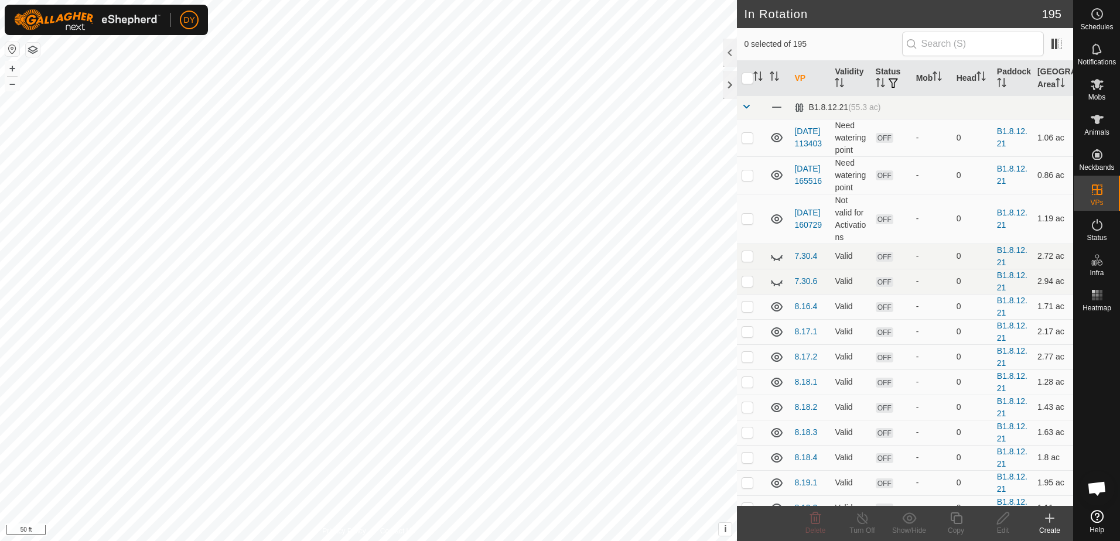
click at [1048, 518] on icon at bounding box center [1049, 518] width 8 height 0
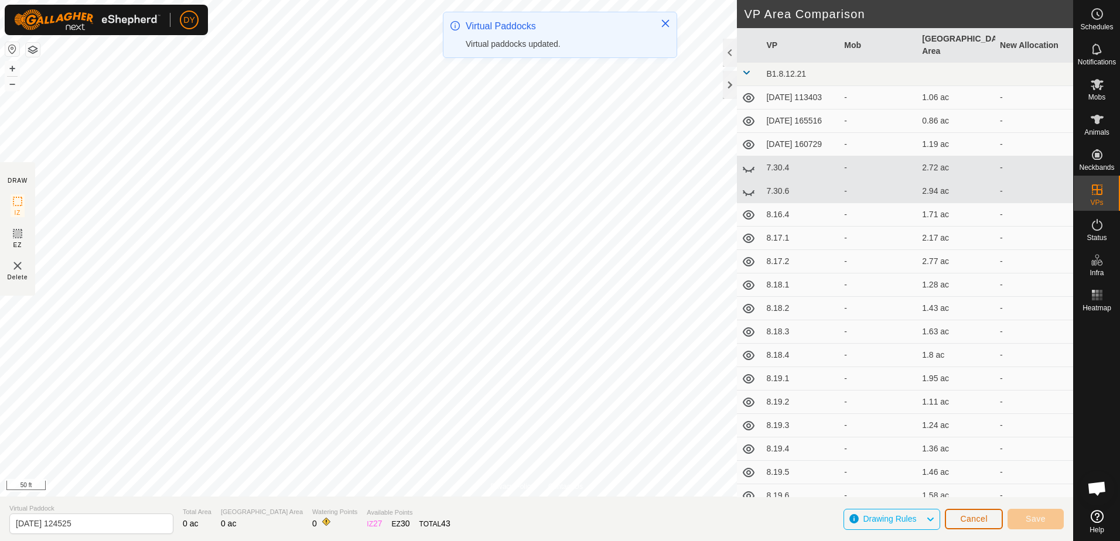
click at [987, 518] on button "Cancel" at bounding box center [973, 519] width 58 height 20
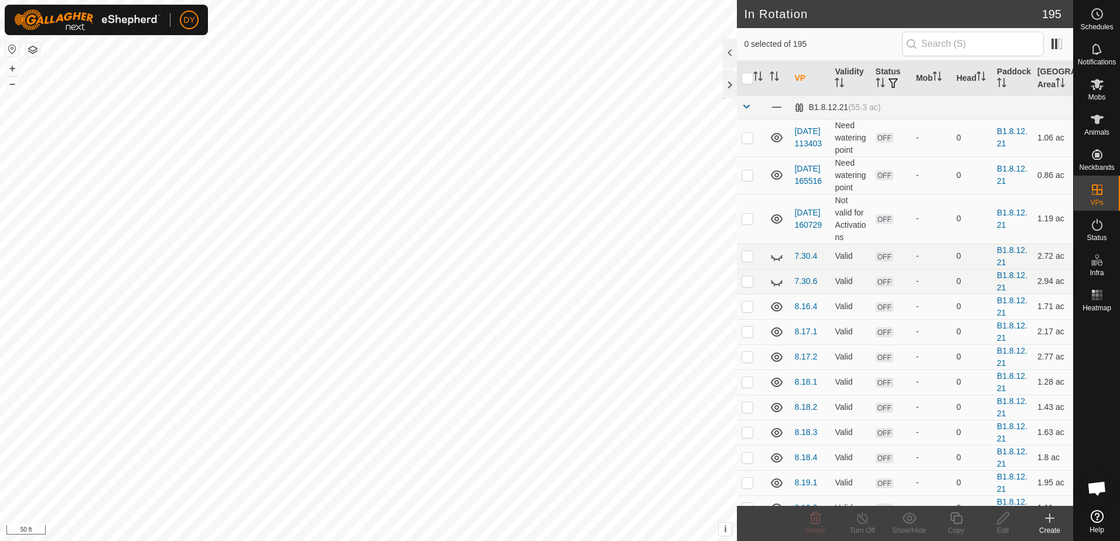
checkbox input "true"
click at [953, 518] on icon at bounding box center [956, 518] width 12 height 12
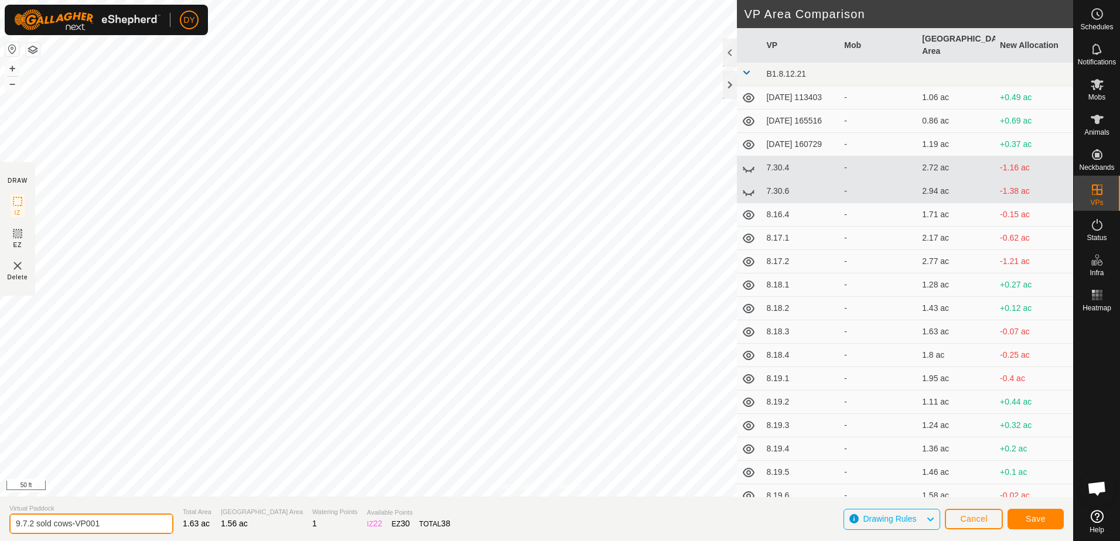
drag, startPoint x: 111, startPoint y: 525, endPoint x: 30, endPoint y: 525, distance: 80.2
click at [30, 525] on input "9.7.2 sold cows-VP001" at bounding box center [91, 524] width 164 height 20
type input "9.8.1 sold cows"
click at [1048, 520] on button "Save" at bounding box center [1035, 519] width 56 height 20
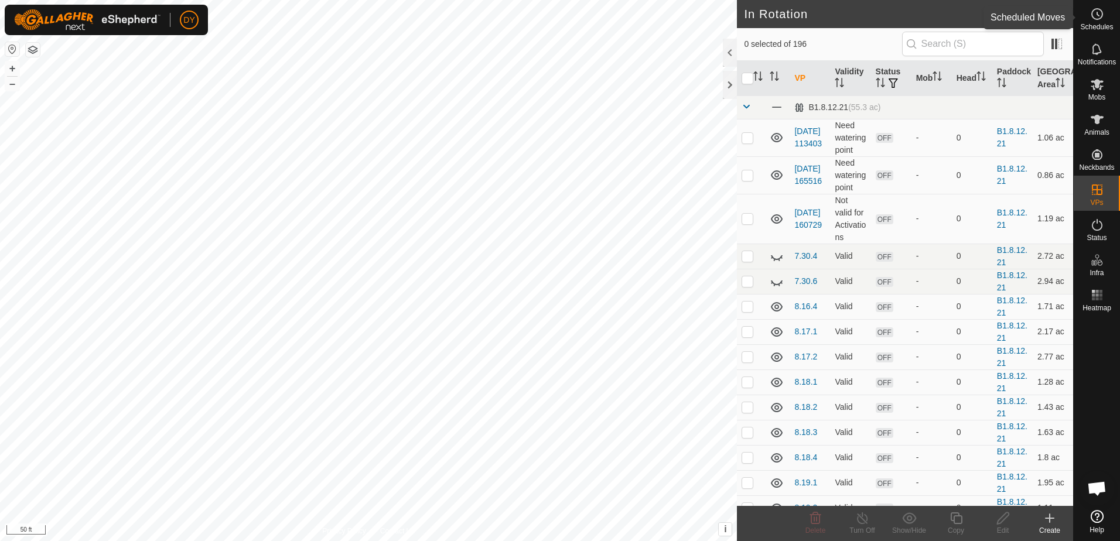
click at [1091, 19] on icon at bounding box center [1097, 14] width 14 height 14
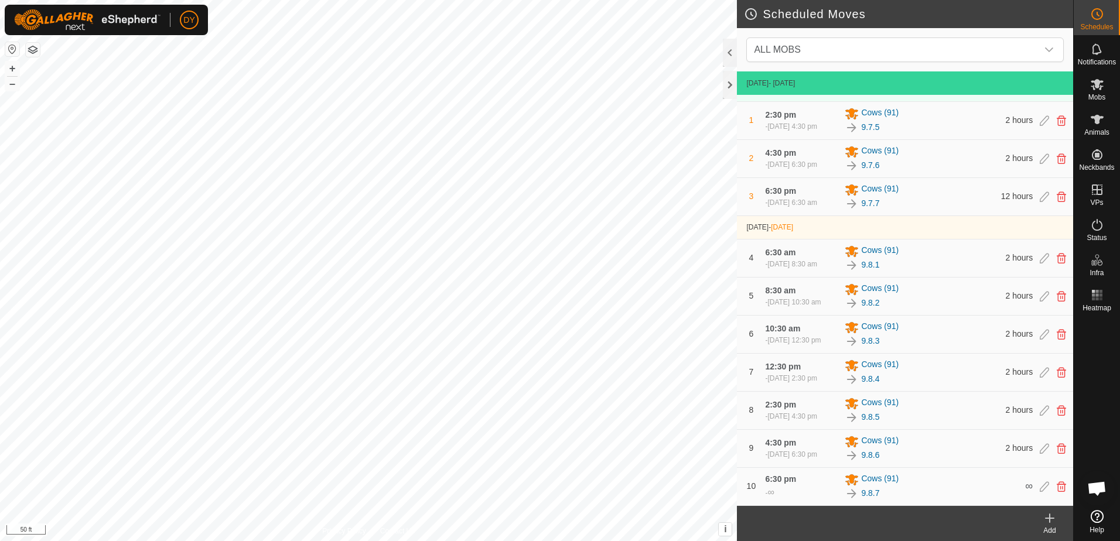
scroll to position [80, 0]
click at [1049, 520] on icon at bounding box center [1049, 518] width 0 height 8
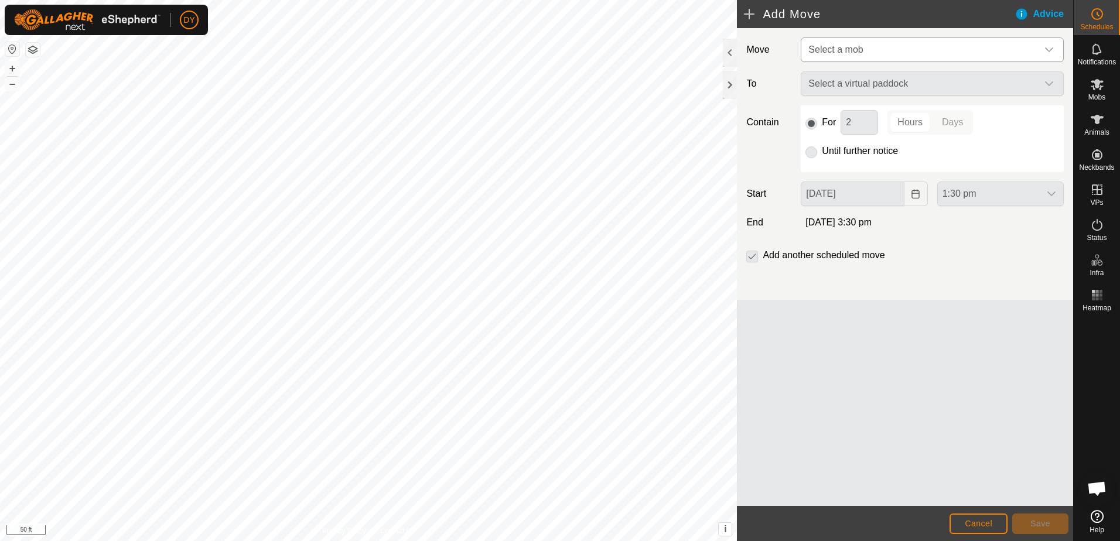
click at [856, 54] on span "Select a mob" at bounding box center [835, 50] width 54 height 10
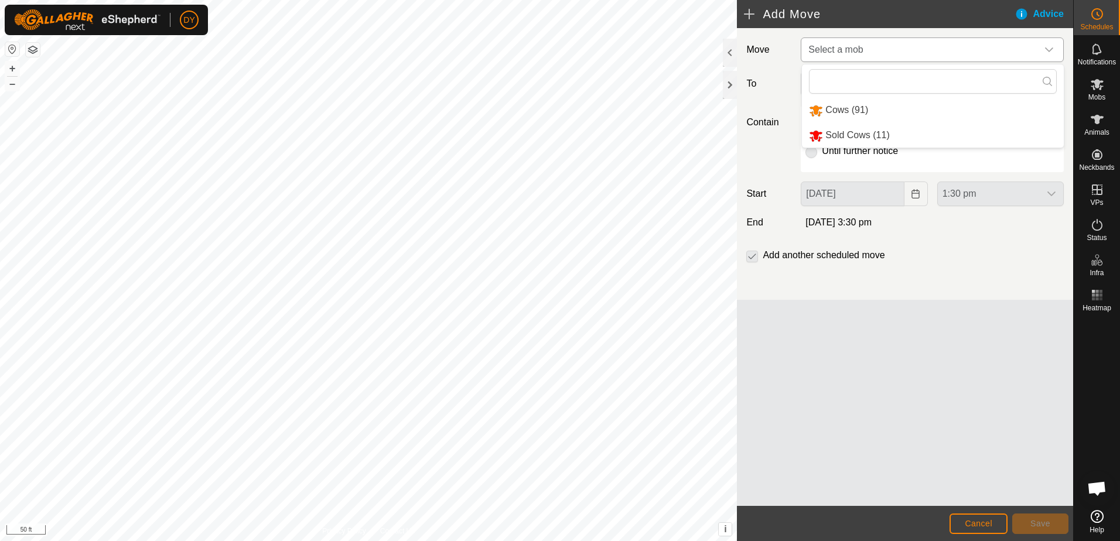
click at [847, 134] on li "Sold Cows (11)" at bounding box center [933, 136] width 262 height 24
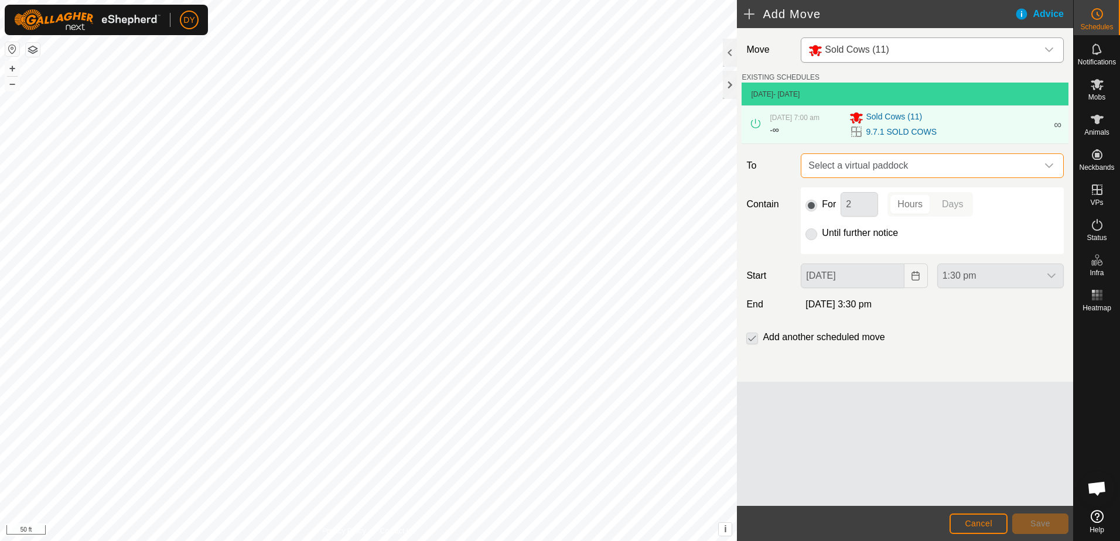
click at [841, 163] on span "Select a virtual paddock" at bounding box center [920, 165] width 234 height 23
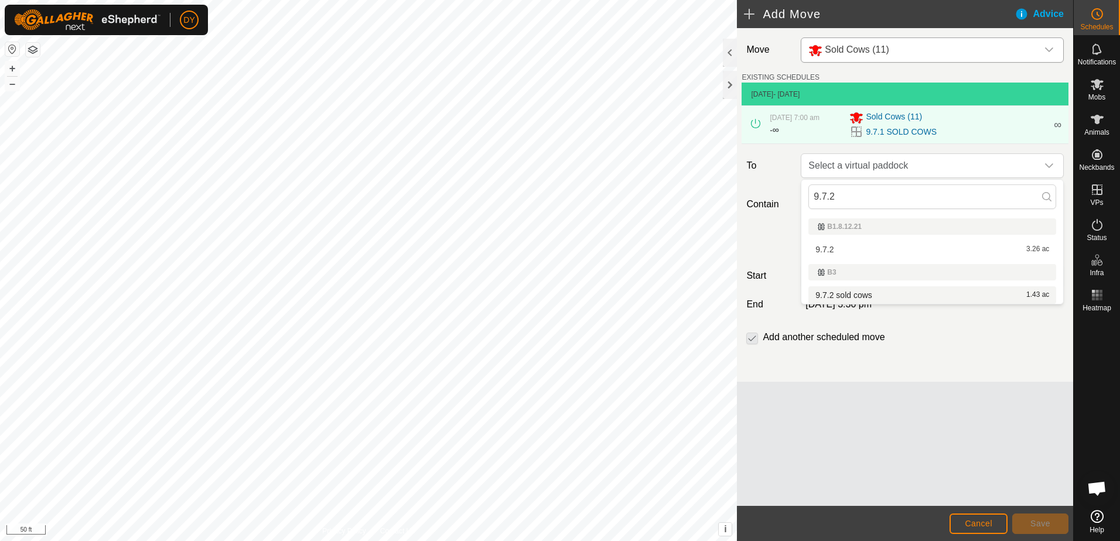
type input "9.7.2"
click at [815, 294] on li "9.7.2 sold cows 1.43 ac" at bounding box center [932, 295] width 248 height 18
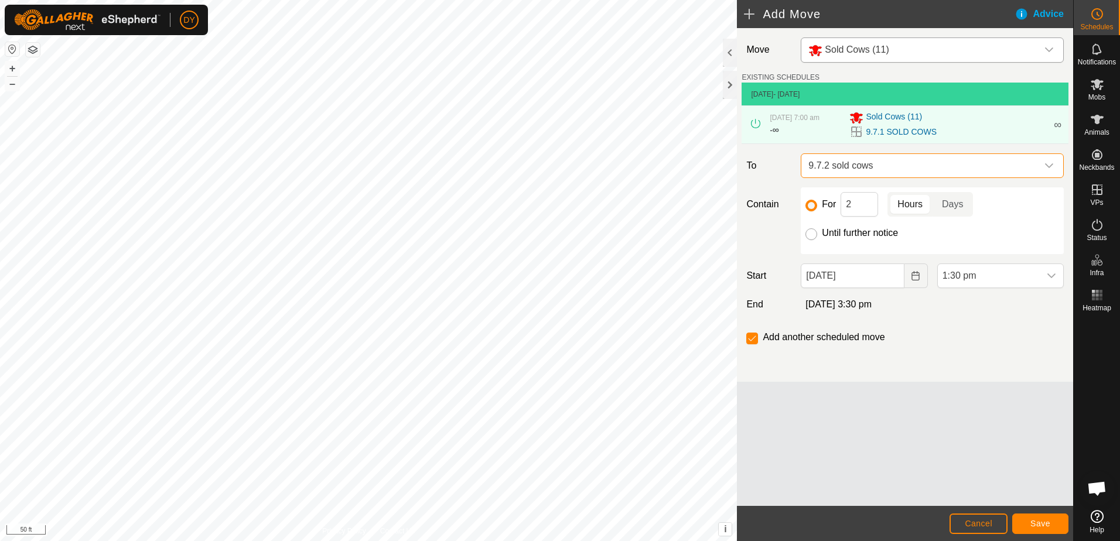
click at [815, 235] on input "Until further notice" at bounding box center [811, 234] width 12 height 12
radio input "true"
checkbox input "false"
drag, startPoint x: 849, startPoint y: 206, endPoint x: 864, endPoint y: 217, distance: 18.7
click at [849, 207] on input "2" at bounding box center [858, 204] width 37 height 25
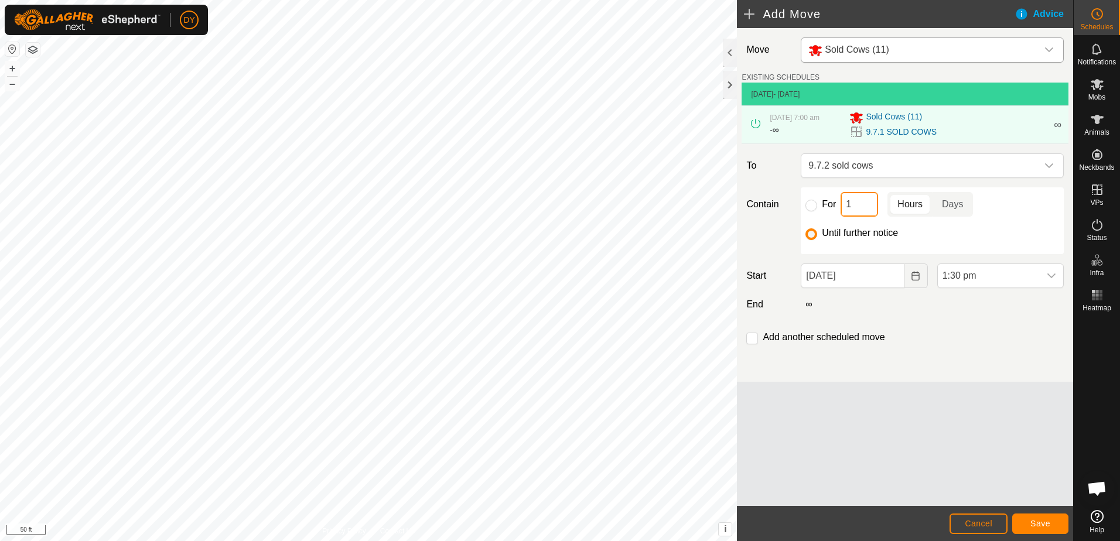
type input "16"
click at [813, 204] on input "For" at bounding box center [811, 206] width 12 height 12
radio input "true"
checkbox input "true"
click at [858, 200] on input "16" at bounding box center [858, 204] width 37 height 25
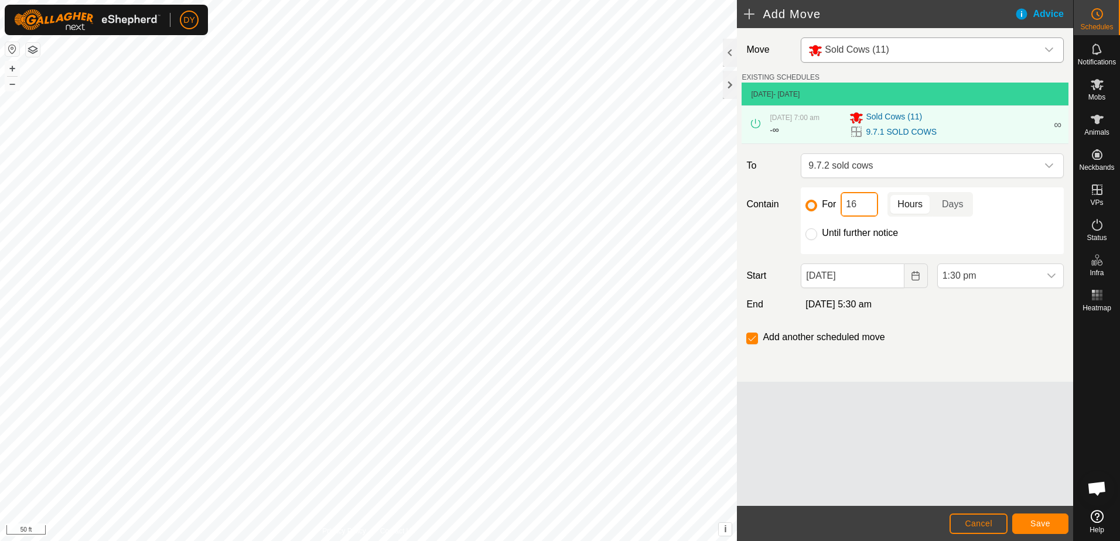
type input "1"
type input "17"
click at [1054, 279] on icon "dropdown trigger" at bounding box center [1050, 275] width 9 height 9
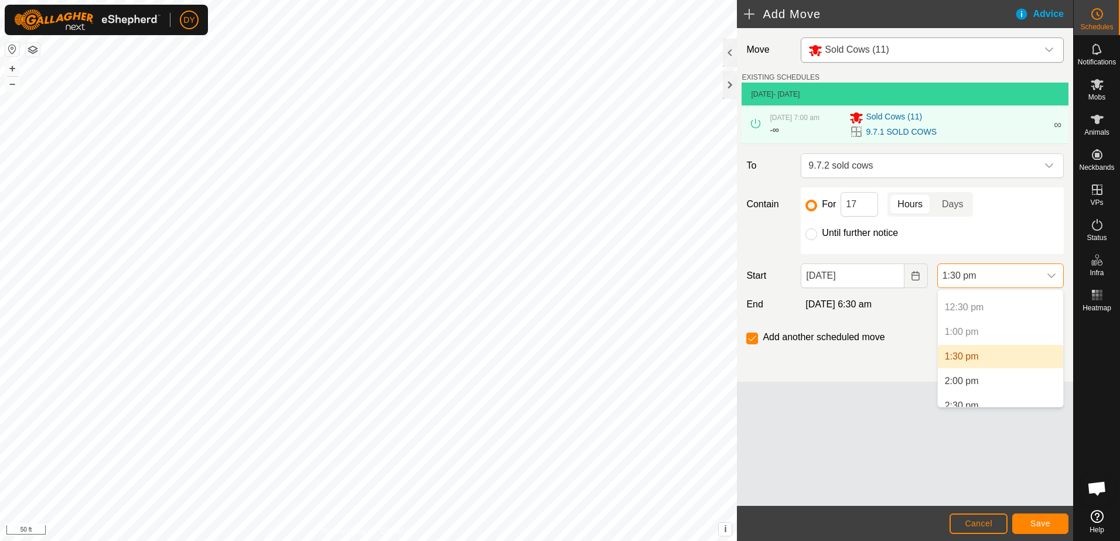
scroll to position [632, 0]
click at [981, 361] on li "2:00 pm" at bounding box center [999, 357] width 125 height 23
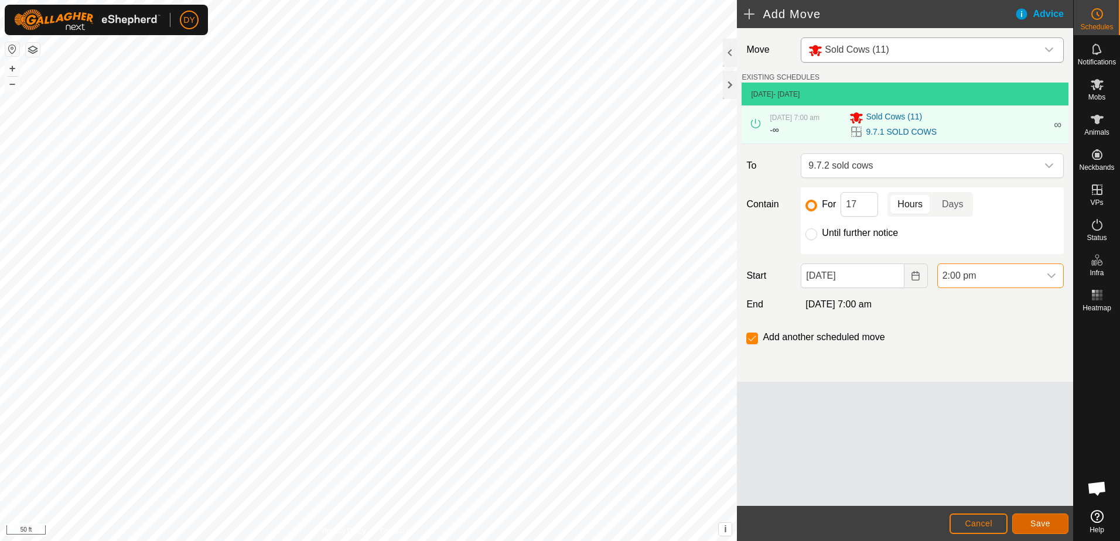
click at [1024, 526] on button "Save" at bounding box center [1040, 524] width 56 height 20
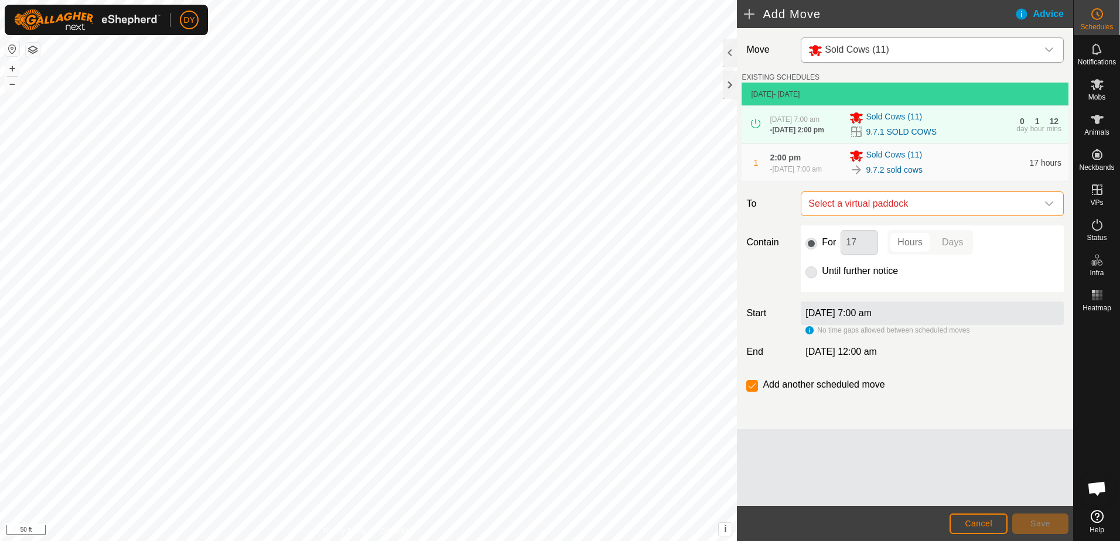
click at [856, 204] on span "Select a virtual paddock" at bounding box center [920, 203] width 234 height 23
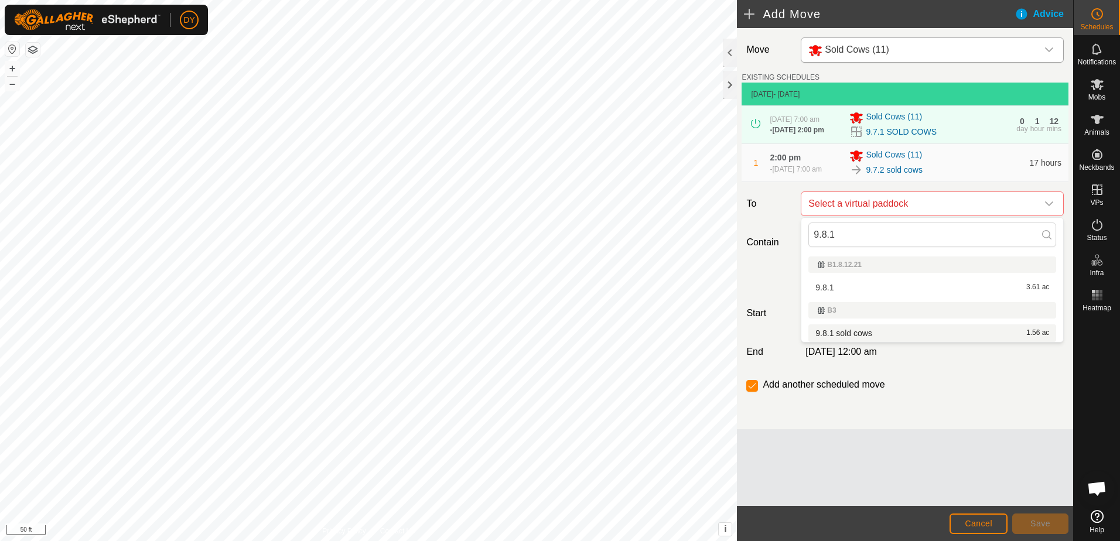
type input "9.8.1"
click at [846, 330] on li "9.8.1 sold cows 1.56 ac" at bounding box center [932, 333] width 248 height 18
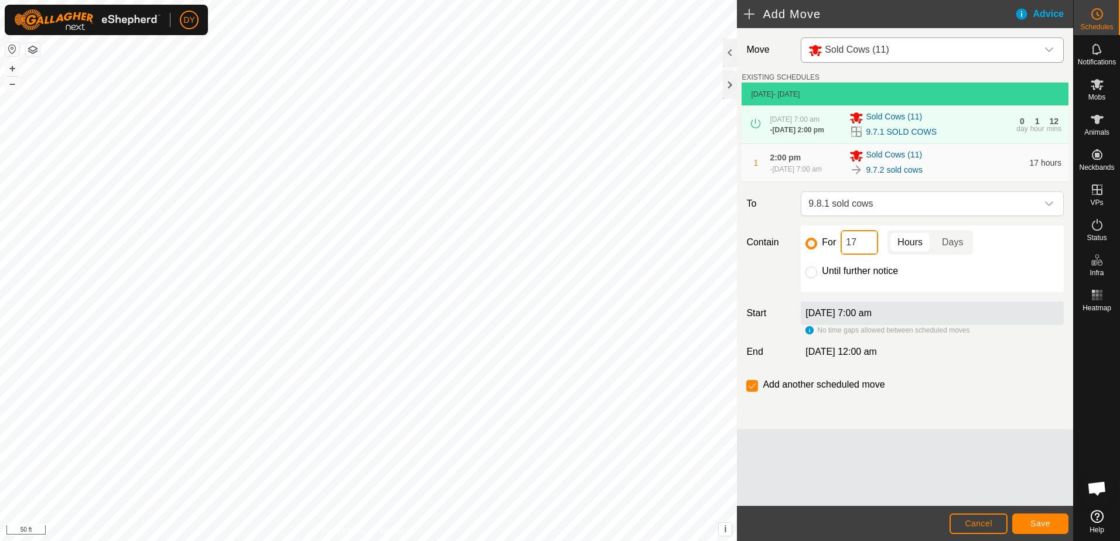
drag, startPoint x: 866, startPoint y: 244, endPoint x: 841, endPoint y: 244, distance: 24.6
click at [841, 244] on input "17" at bounding box center [858, 242] width 37 height 25
type input "6"
click at [814, 273] on input "Until further notice" at bounding box center [811, 272] width 12 height 12
radio input "true"
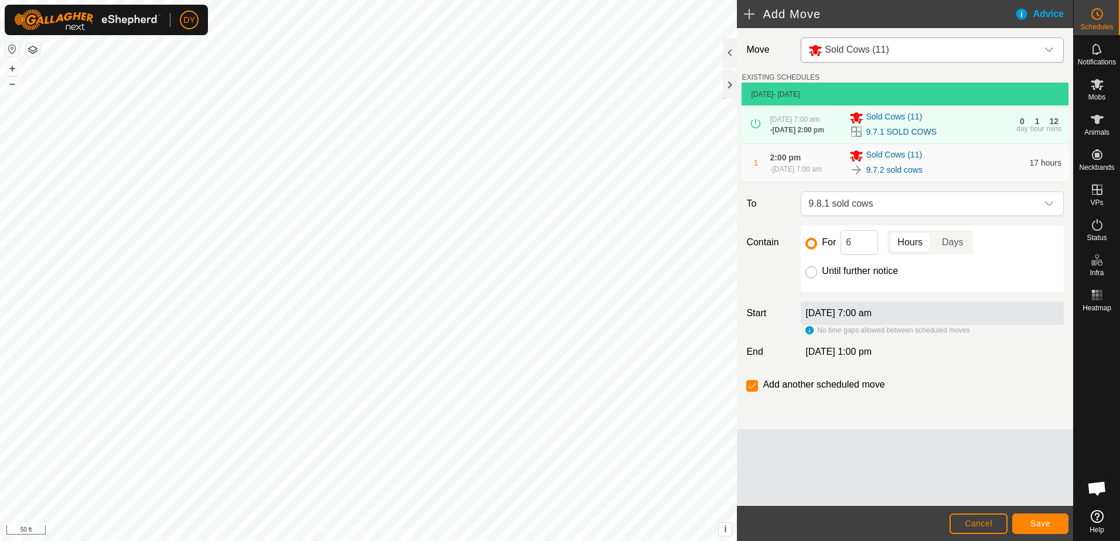
checkbox input "false"
click at [813, 241] on input "For" at bounding box center [811, 244] width 12 height 12
radio input "true"
checkbox input "true"
click at [811, 269] on input "Until further notice" at bounding box center [811, 272] width 12 height 12
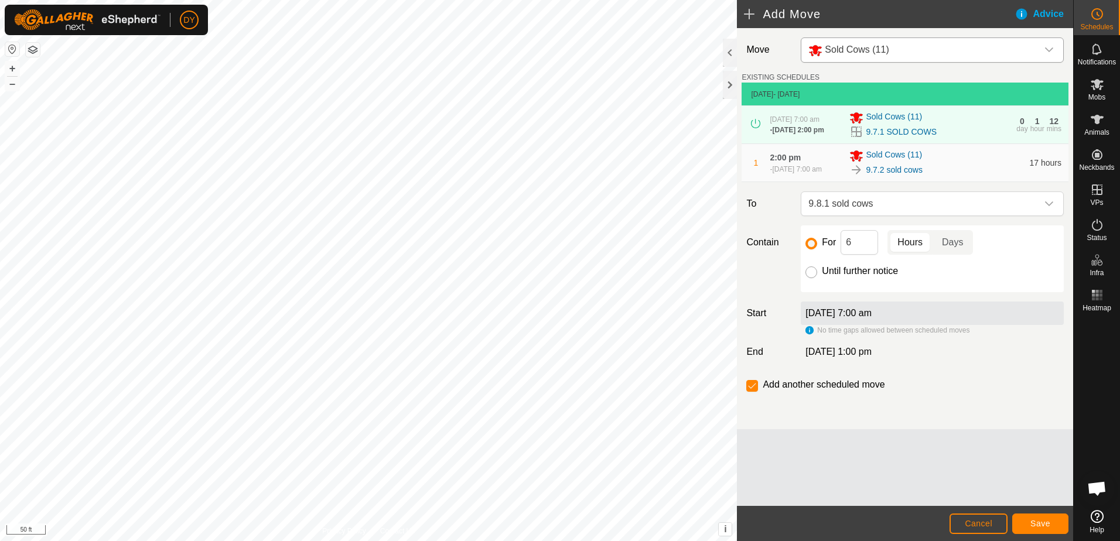
radio input "true"
checkbox input "false"
click at [1032, 524] on span "Save" at bounding box center [1040, 523] width 20 height 9
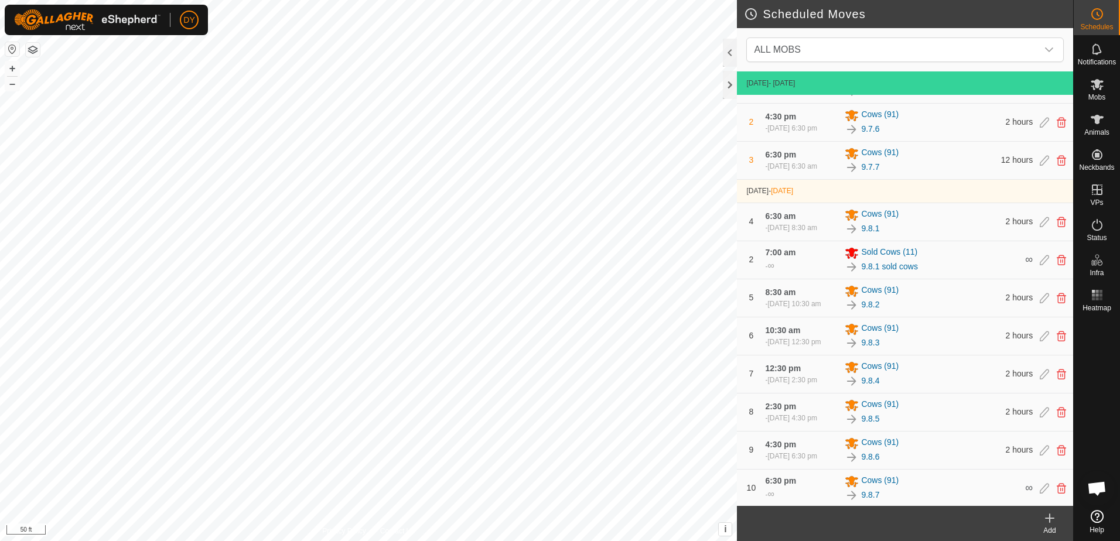
scroll to position [156, 0]
